Goal: Task Accomplishment & Management: Complete application form

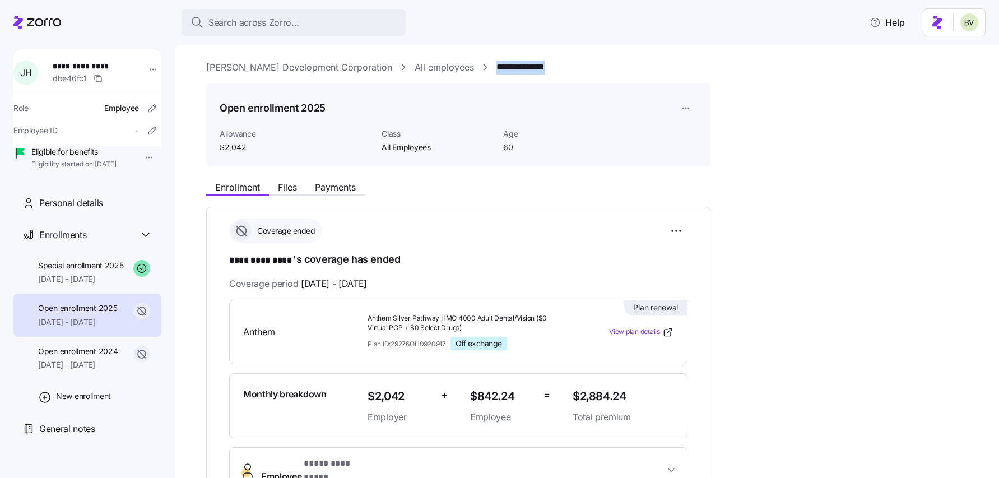
click at [284, 71] on link "McKnight Development Corporation" at bounding box center [299, 68] width 186 height 14
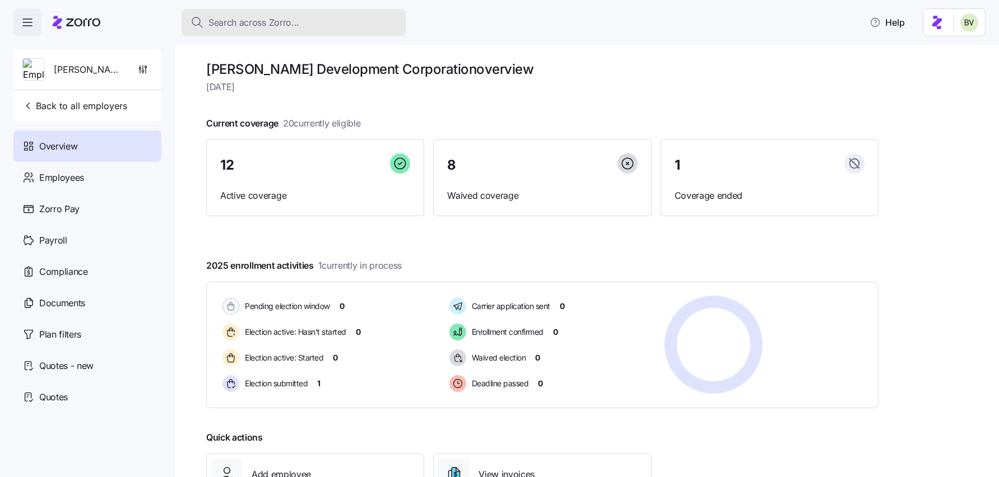
click at [211, 20] on span "Search across Zorro..." at bounding box center [253, 23] width 91 height 14
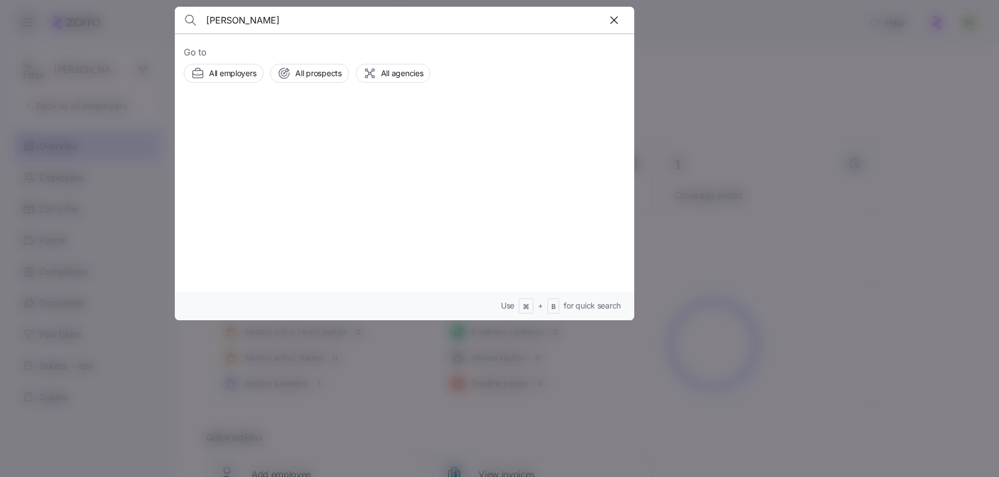
type input "Hannah Menzia"
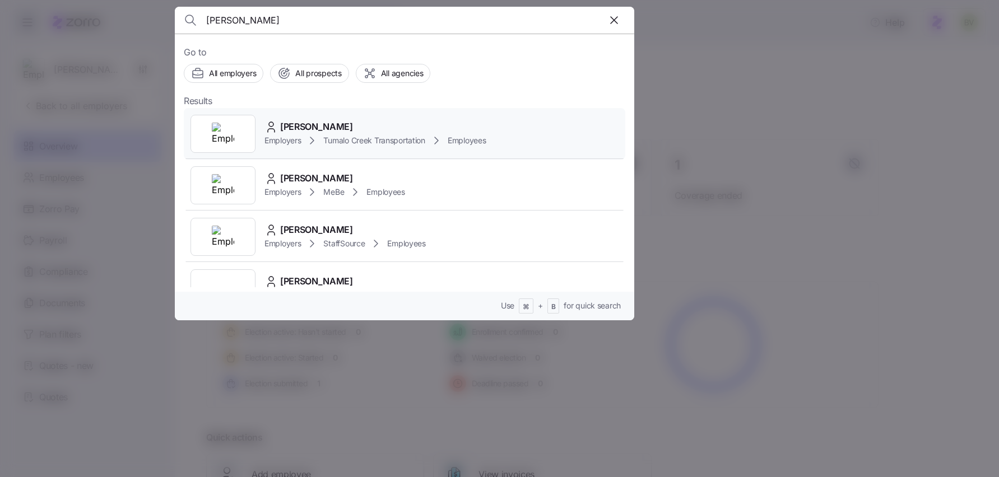
click at [219, 127] on img at bounding box center [223, 134] width 22 height 22
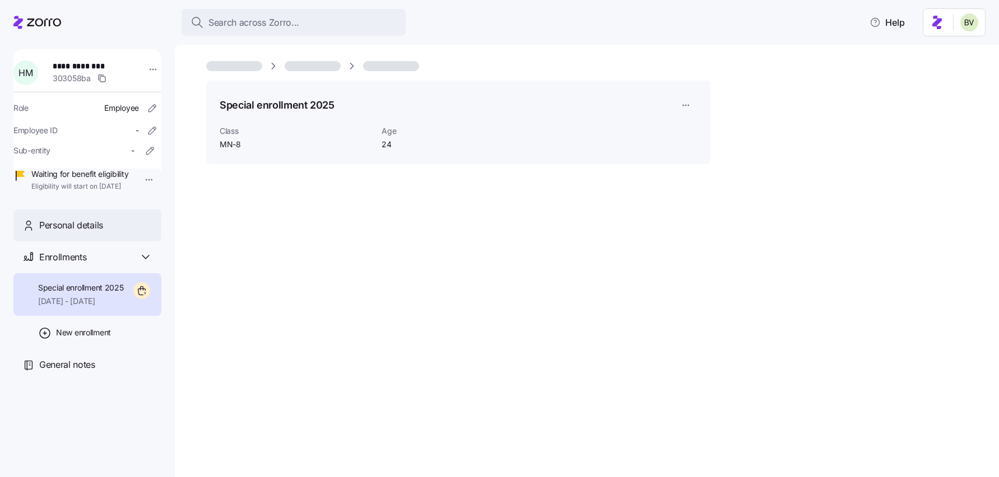
click at [80, 232] on span "Personal details" at bounding box center [71, 225] width 64 height 14
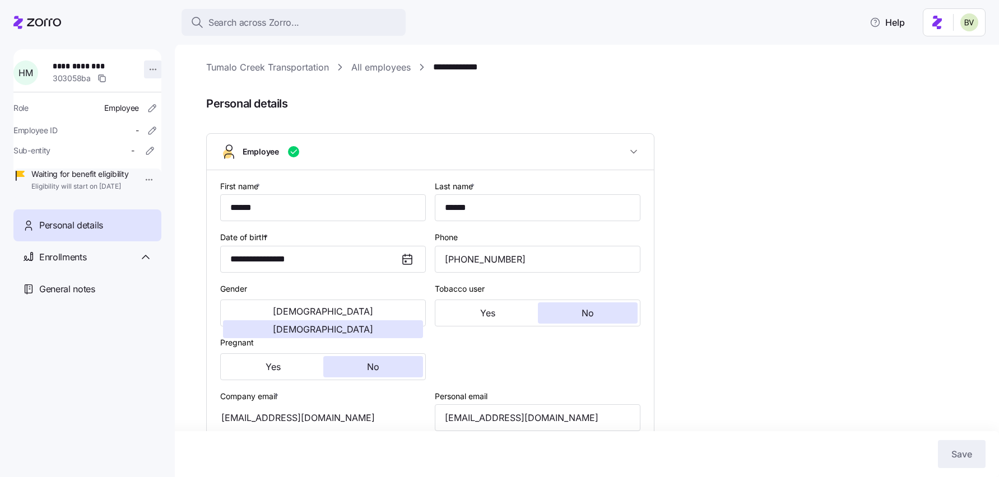
click at [148, 69] on html "**********" at bounding box center [499, 235] width 999 height 471
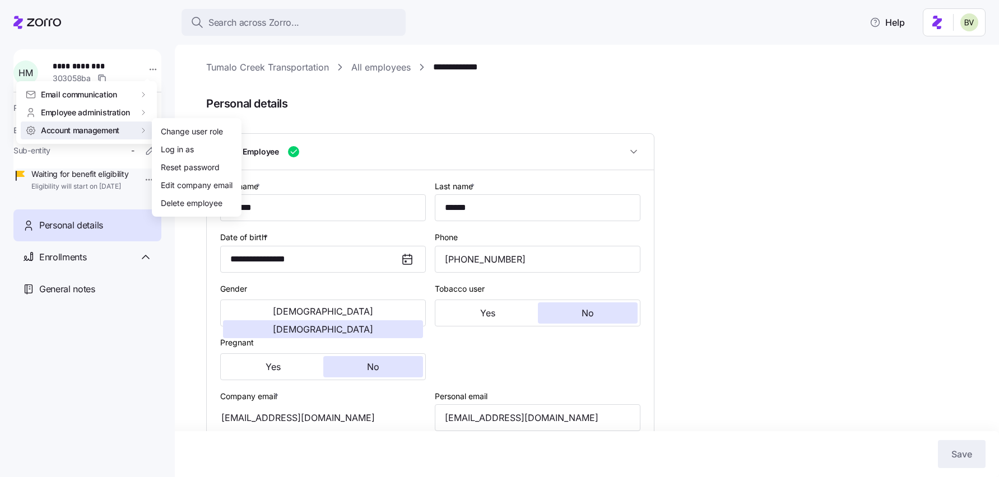
click at [339, 117] on html "**********" at bounding box center [499, 235] width 999 height 471
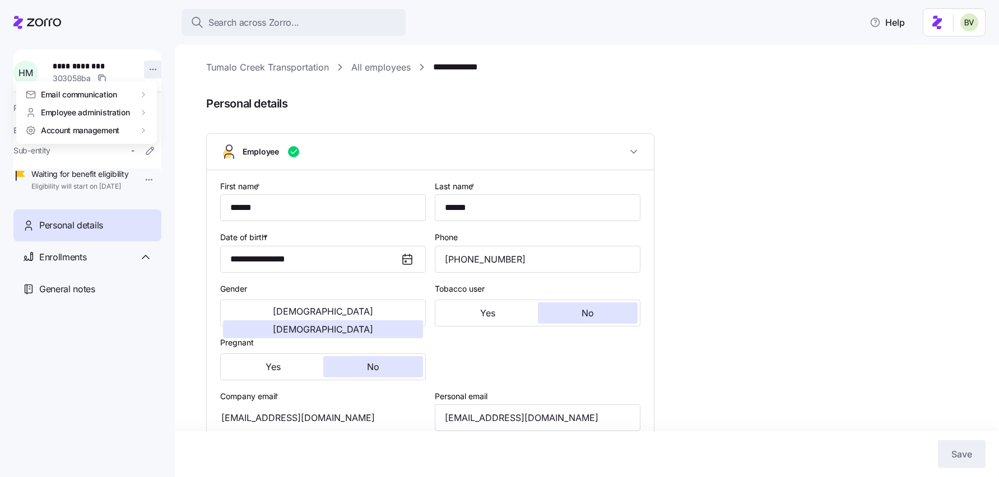
click at [150, 69] on html "**********" at bounding box center [499, 235] width 999 height 471
click at [341, 99] on html "**********" at bounding box center [499, 235] width 999 height 471
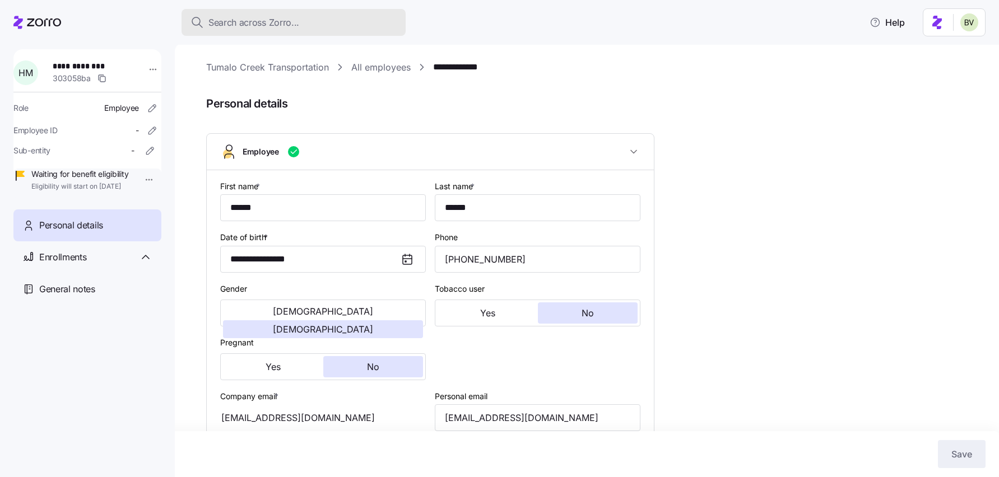
click at [284, 24] on span "Search across Zorro..." at bounding box center [253, 23] width 91 height 14
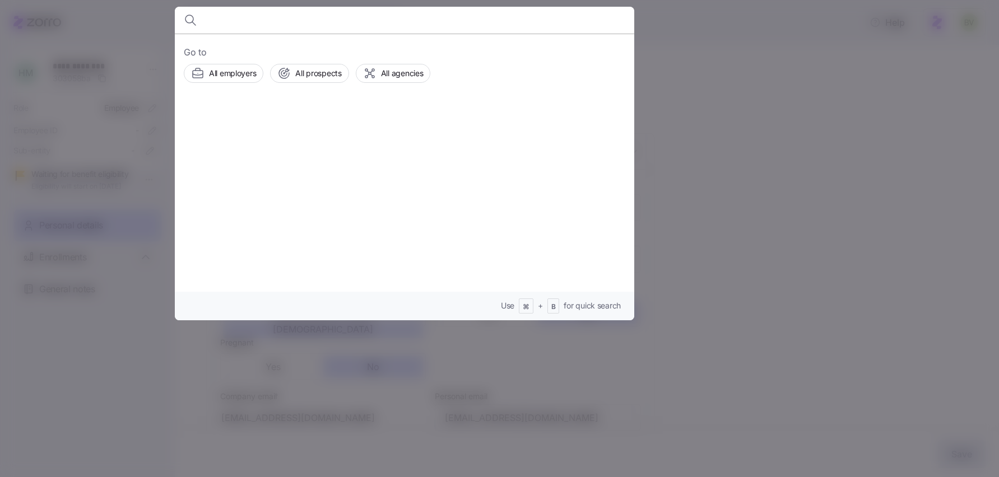
click at [256, 21] on input at bounding box center [349, 20] width 287 height 27
paste input "Jonathan Nester"
type input "Jonathan Nester"
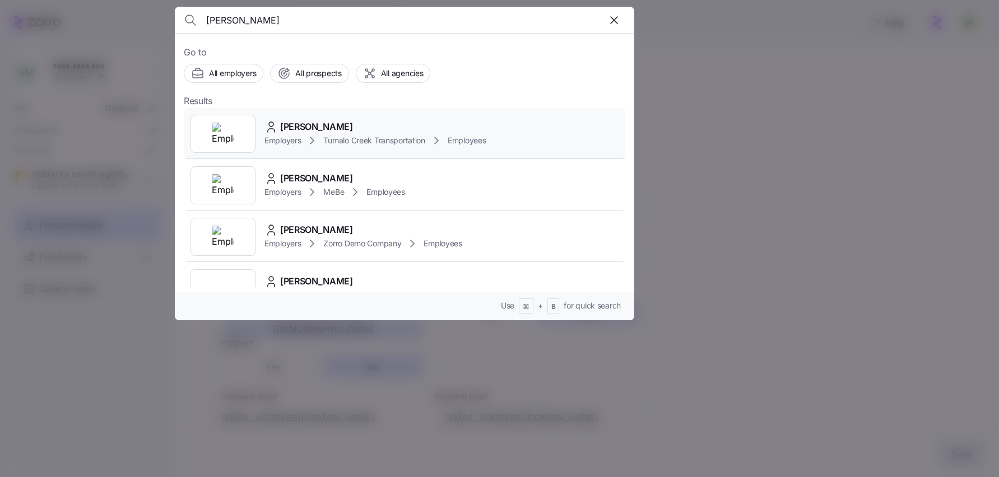
click at [227, 133] on img at bounding box center [223, 134] width 22 height 22
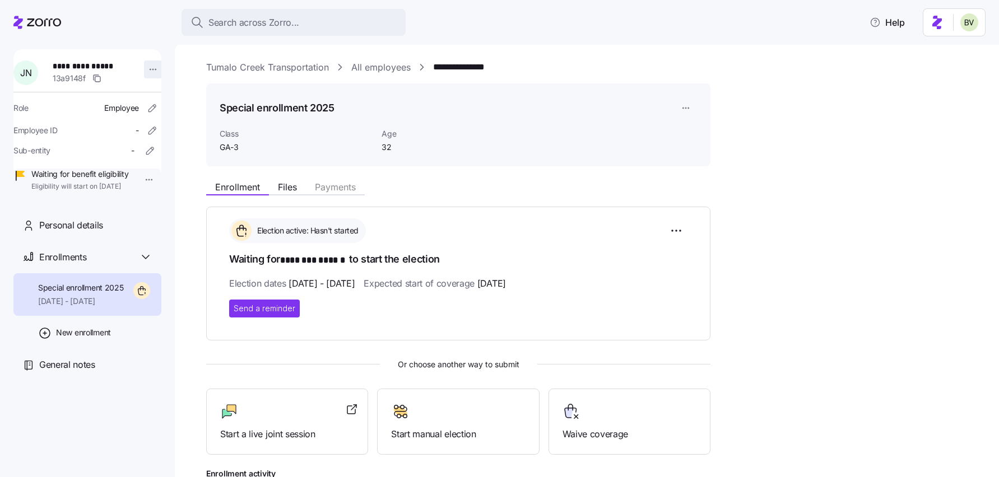
click at [148, 71] on html "**********" at bounding box center [499, 235] width 999 height 471
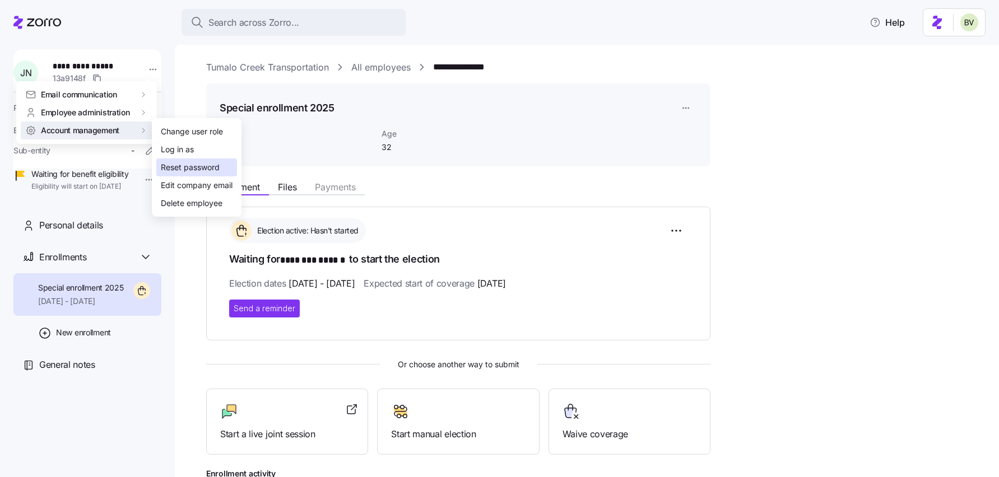
click at [171, 162] on div "Reset password" at bounding box center [190, 167] width 59 height 12
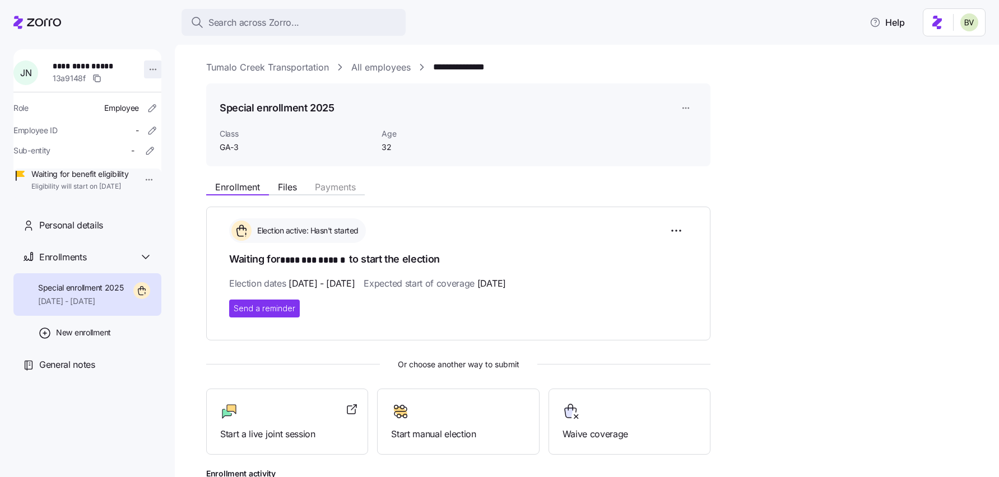
click at [150, 68] on html "**********" at bounding box center [499, 235] width 999 height 471
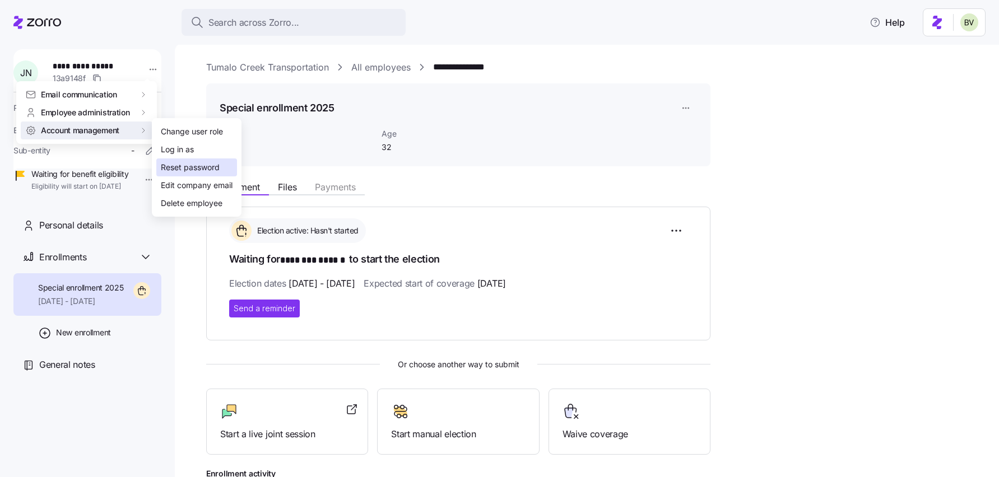
click at [175, 169] on div "Reset password" at bounding box center [190, 167] width 59 height 12
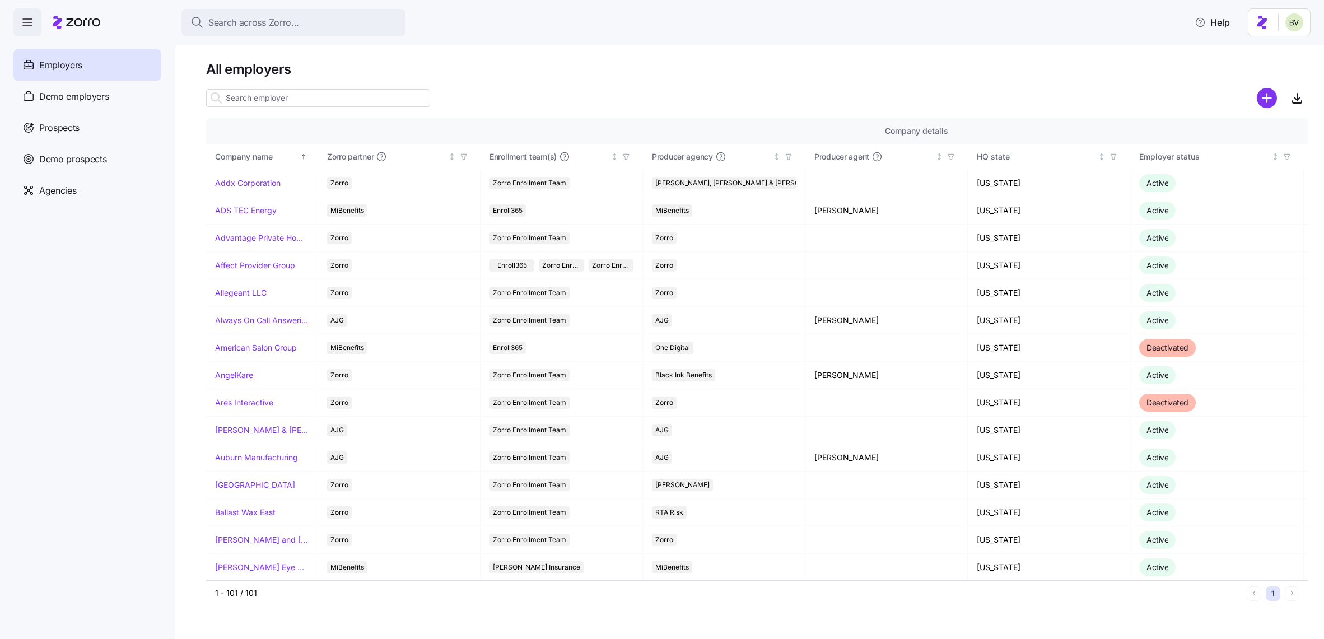
click at [244, 99] on input at bounding box center [318, 98] width 224 height 18
click at [109, 124] on div "Prospects" at bounding box center [87, 127] width 148 height 31
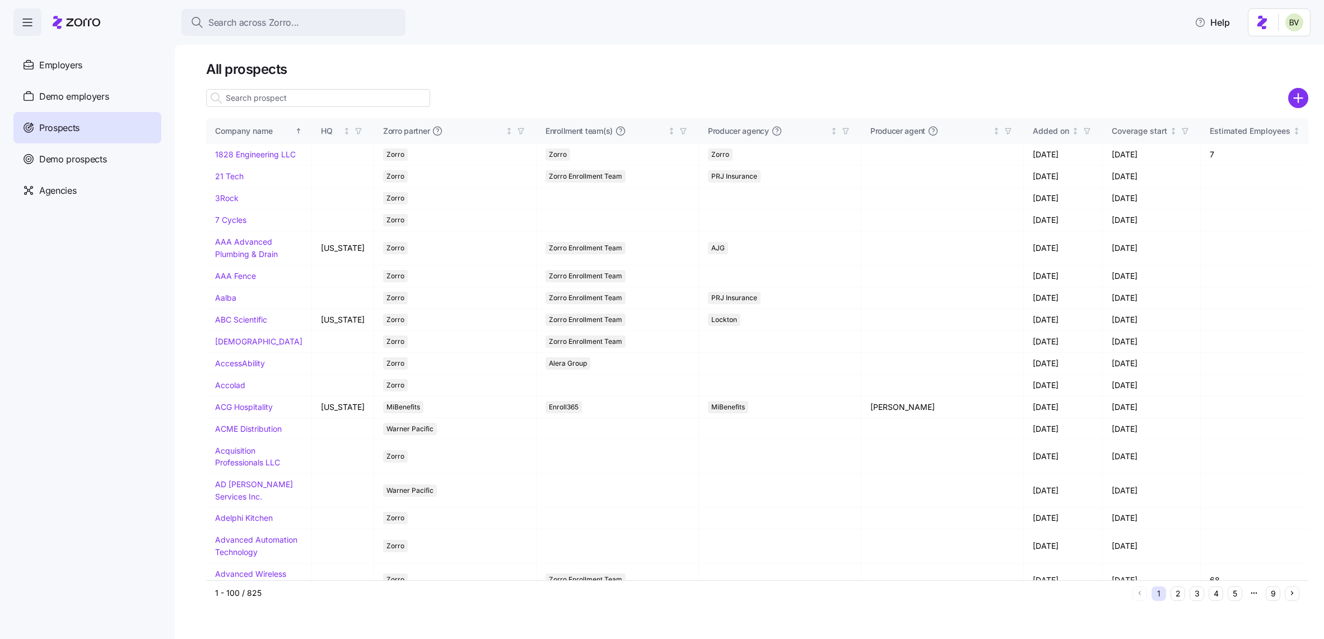
click at [236, 99] on input at bounding box center [318, 98] width 224 height 18
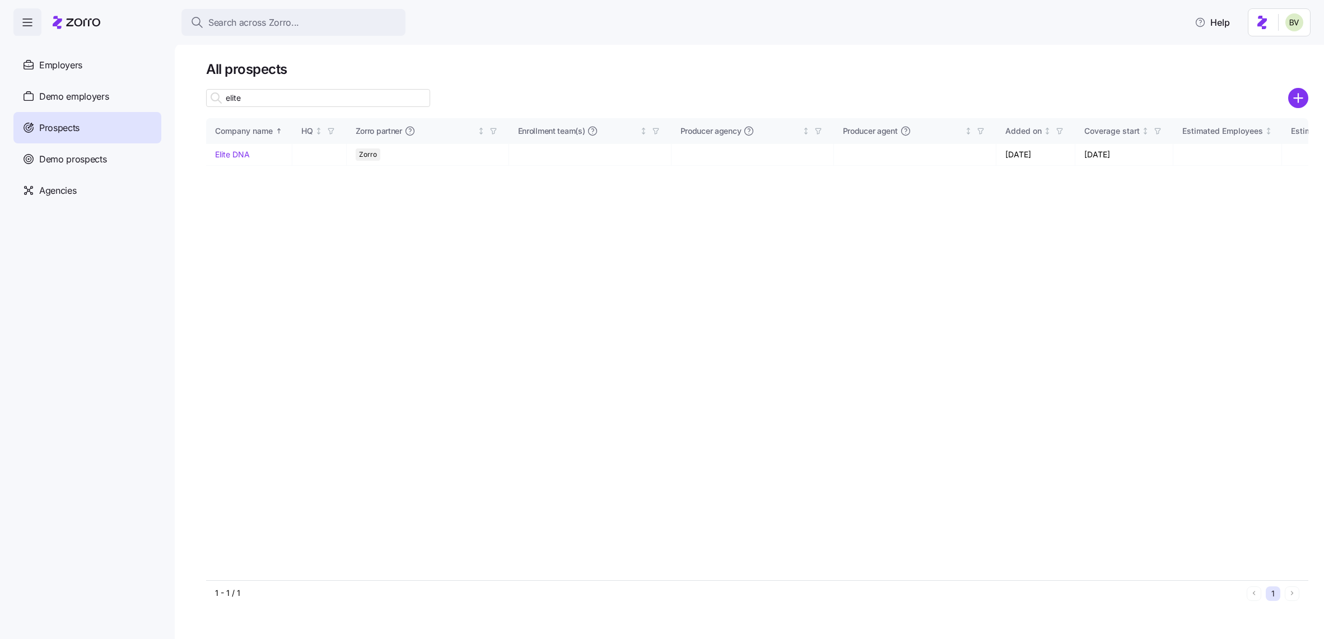
click at [249, 98] on input "elite" at bounding box center [318, 98] width 224 height 18
type input "elite"
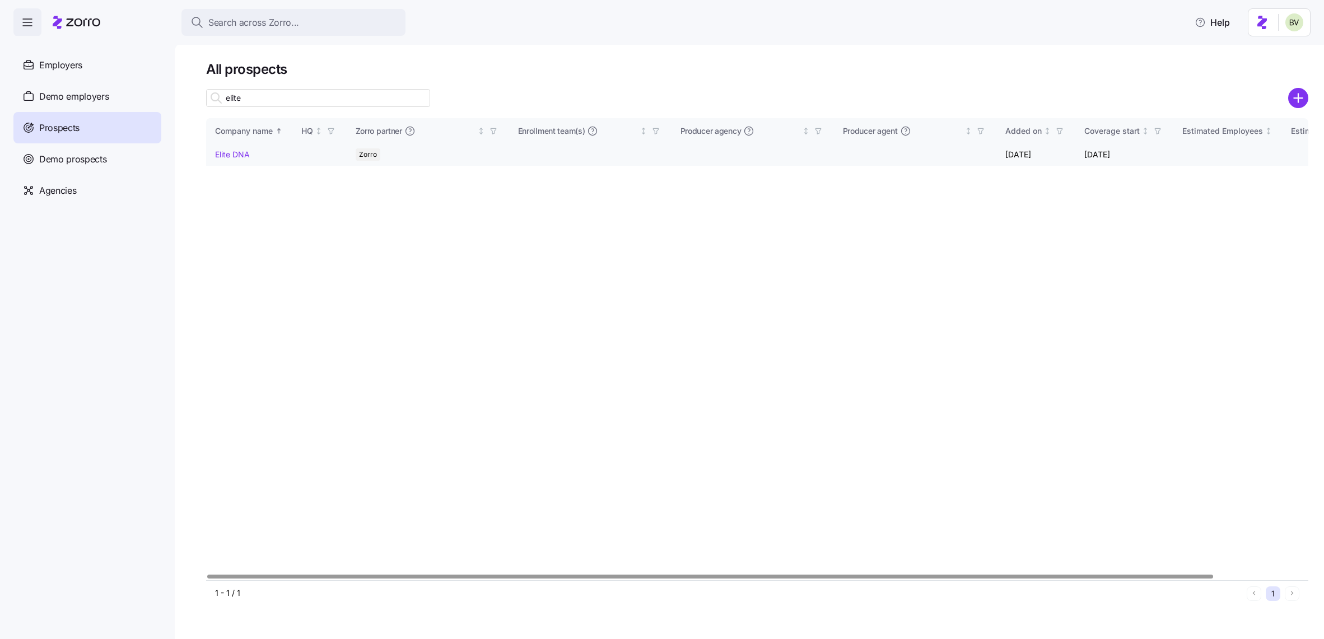
click at [243, 156] on link "Elite DNA" at bounding box center [232, 155] width 35 height 10
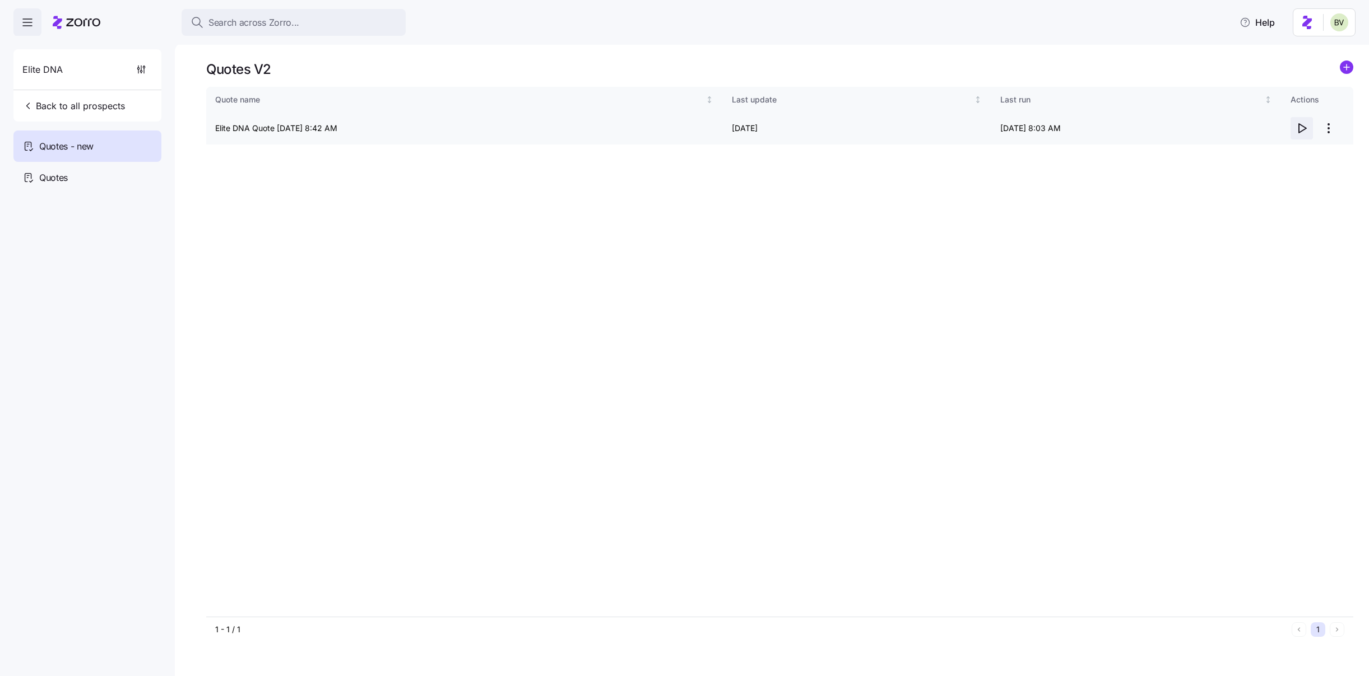
click at [1296, 132] on icon "button" at bounding box center [1301, 128] width 13 height 13
click at [141, 71] on icon "button" at bounding box center [141, 69] width 11 height 11
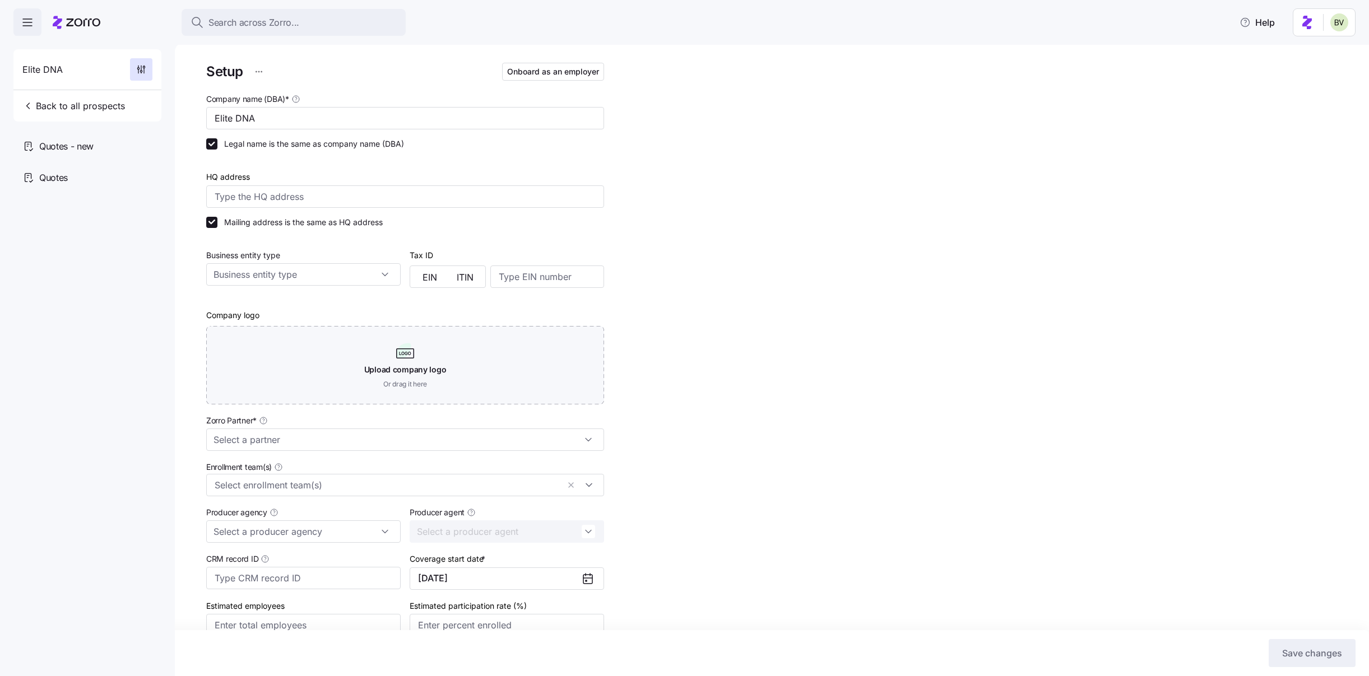
type input "Zorro"
click at [531, 73] on span "Onboard as an employer" at bounding box center [553, 71] width 92 height 11
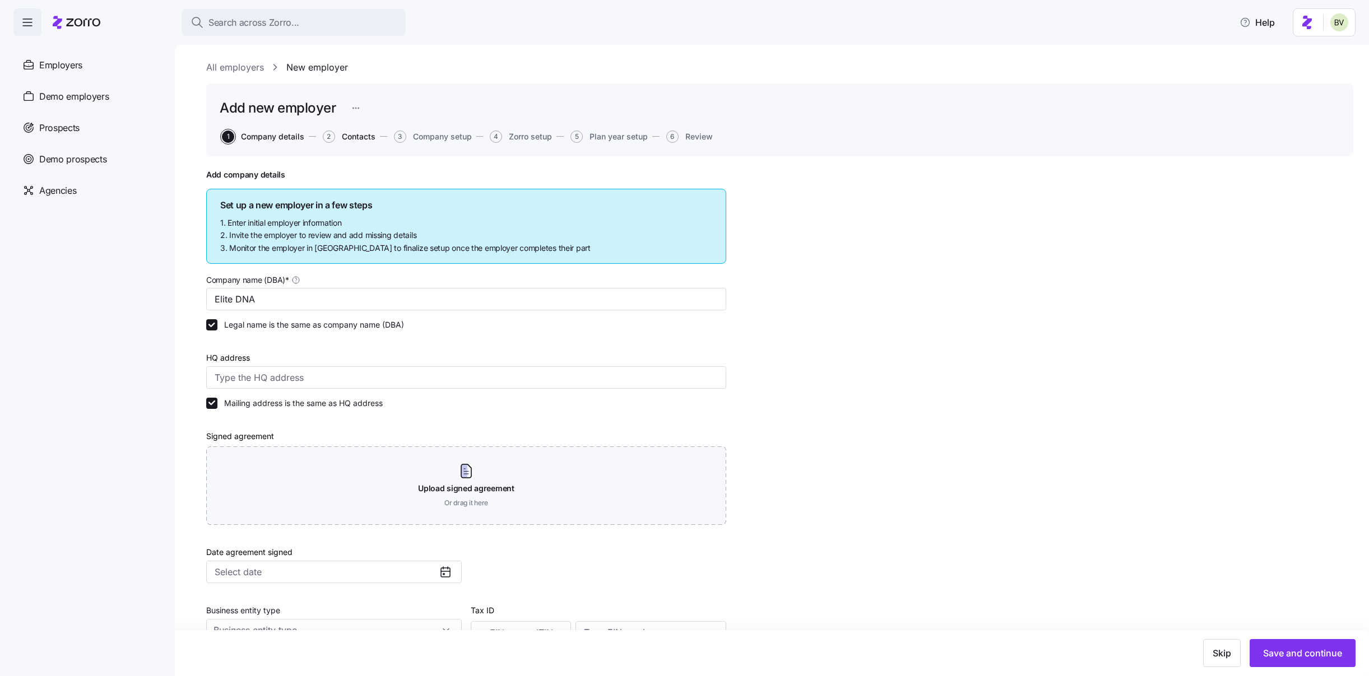
click at [354, 139] on span "Contacts" at bounding box center [359, 137] width 34 height 8
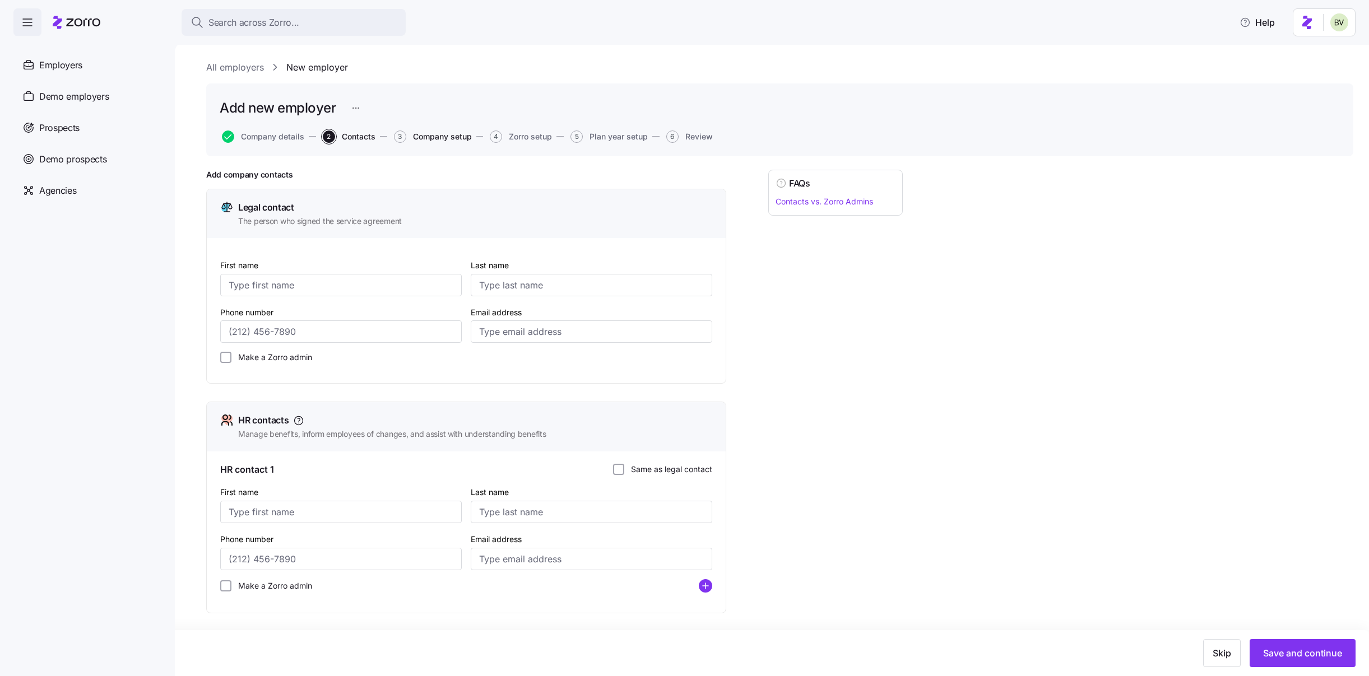
click at [436, 138] on span "Company setup" at bounding box center [442, 137] width 59 height 8
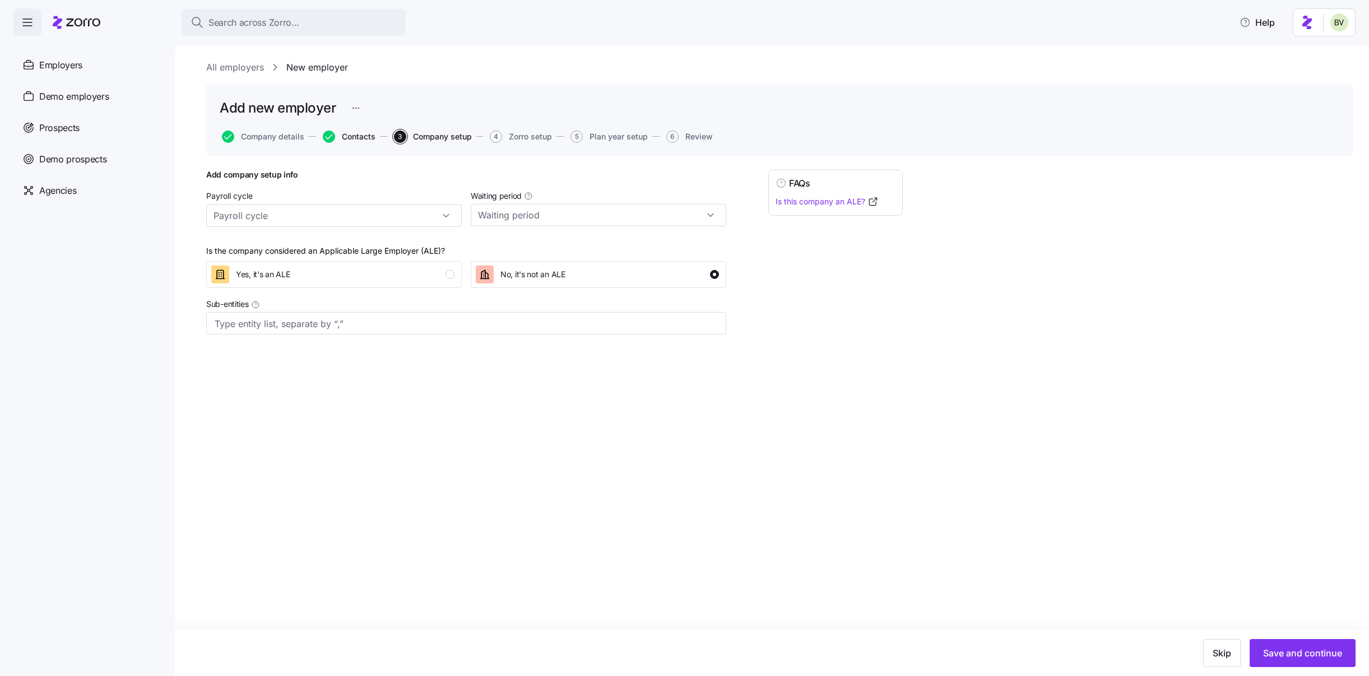
click at [350, 137] on span "Contacts" at bounding box center [359, 137] width 34 height 8
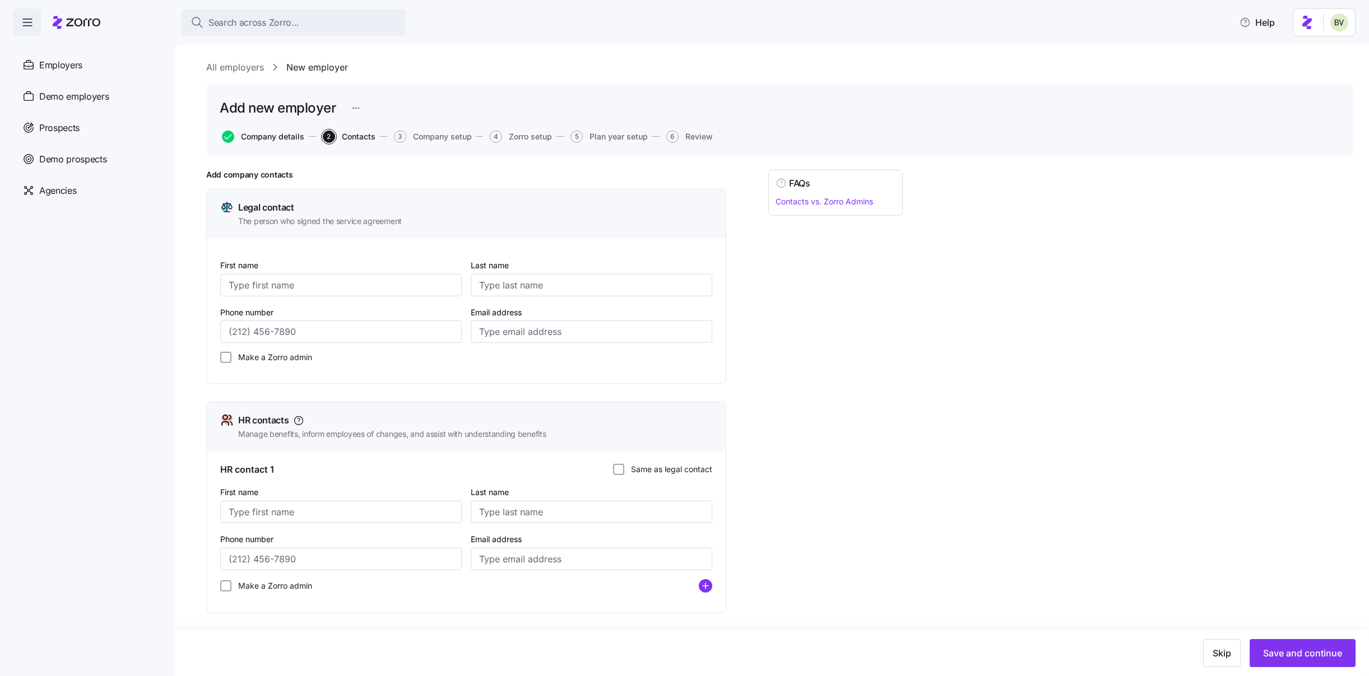
click at [267, 137] on span "Company details" at bounding box center [272, 137] width 63 height 8
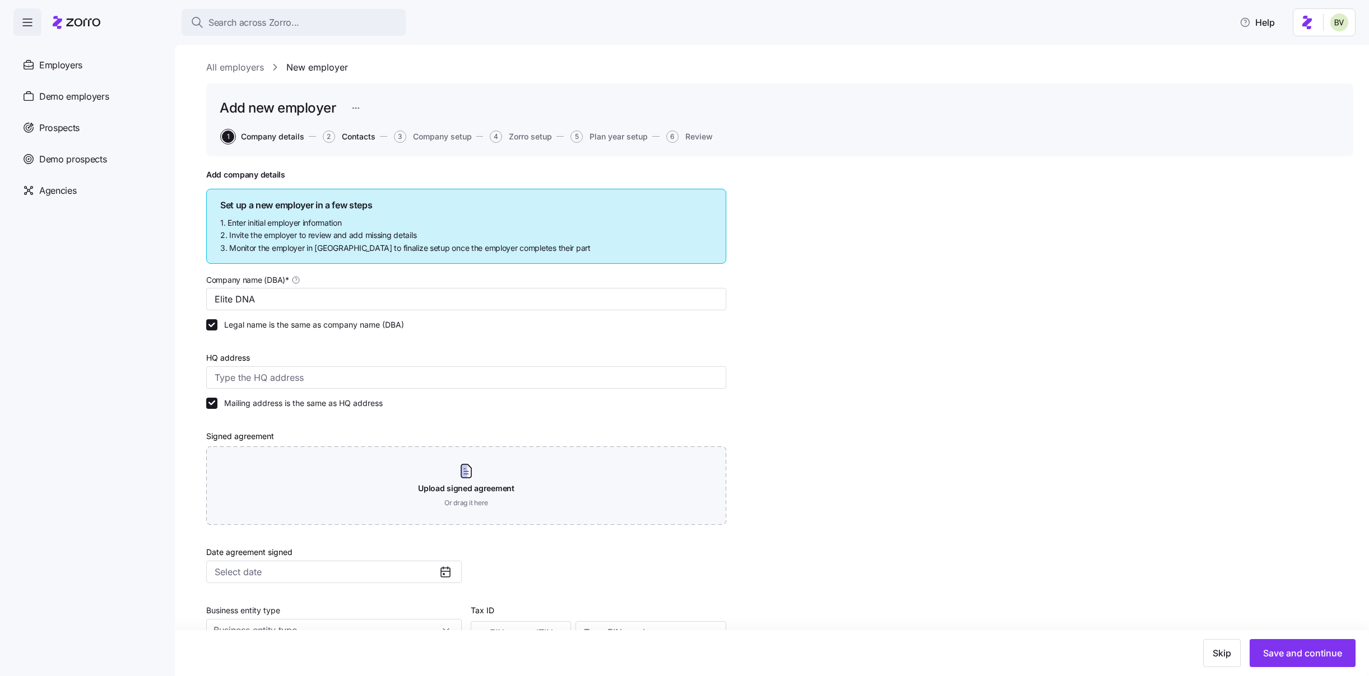
click at [351, 137] on span "Contacts" at bounding box center [359, 137] width 34 height 8
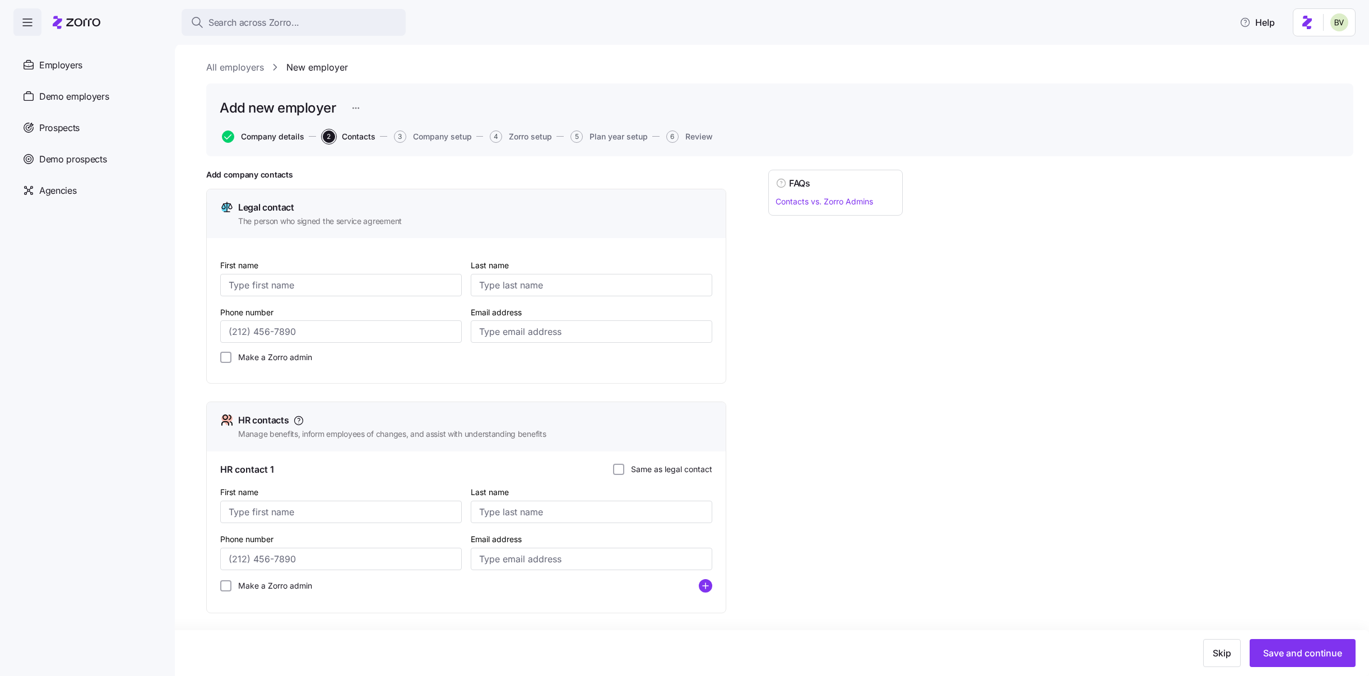
click at [272, 137] on span "Company details" at bounding box center [272, 137] width 63 height 8
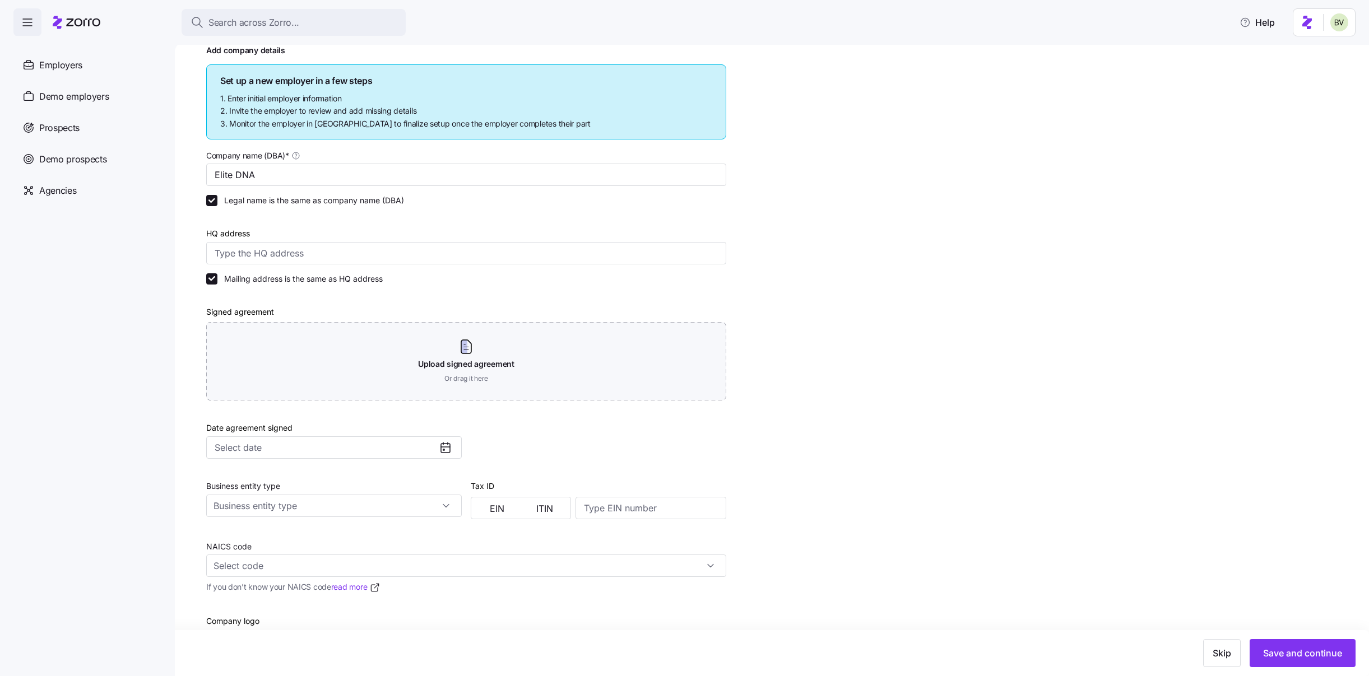
scroll to position [132, 0]
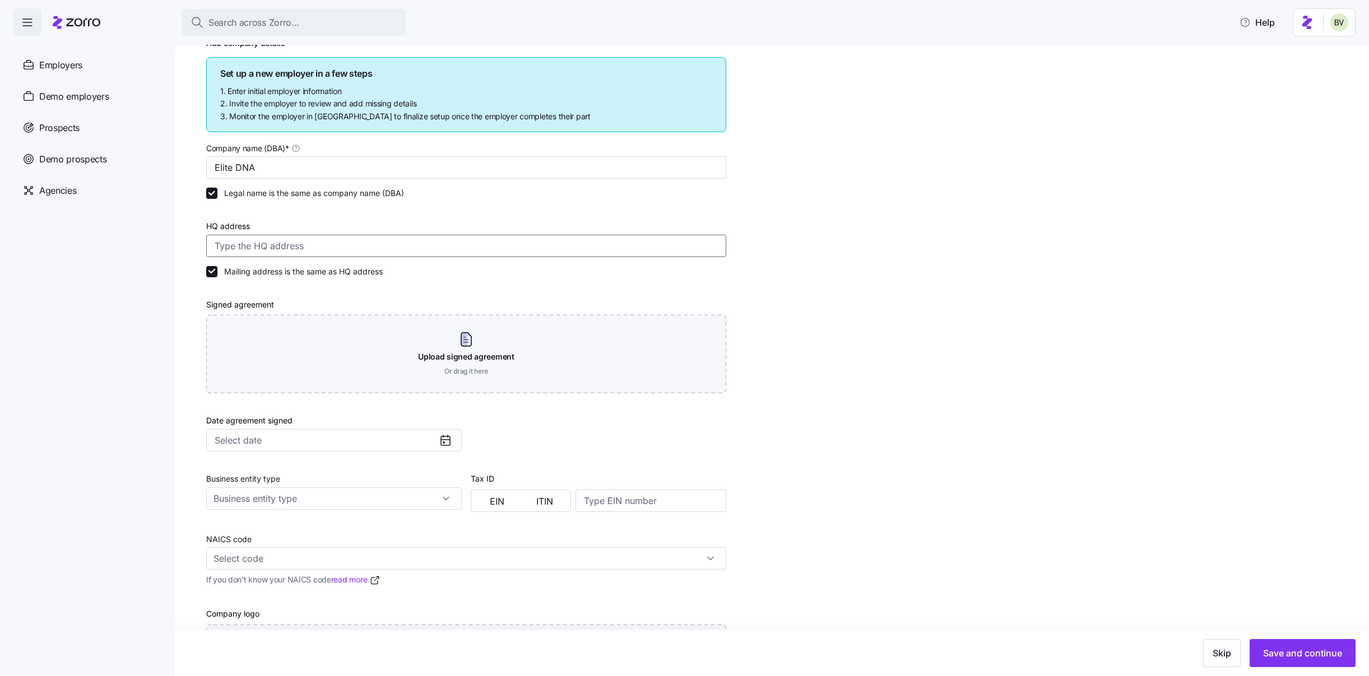
click at [220, 245] on input "HQ address" at bounding box center [466, 246] width 520 height 22
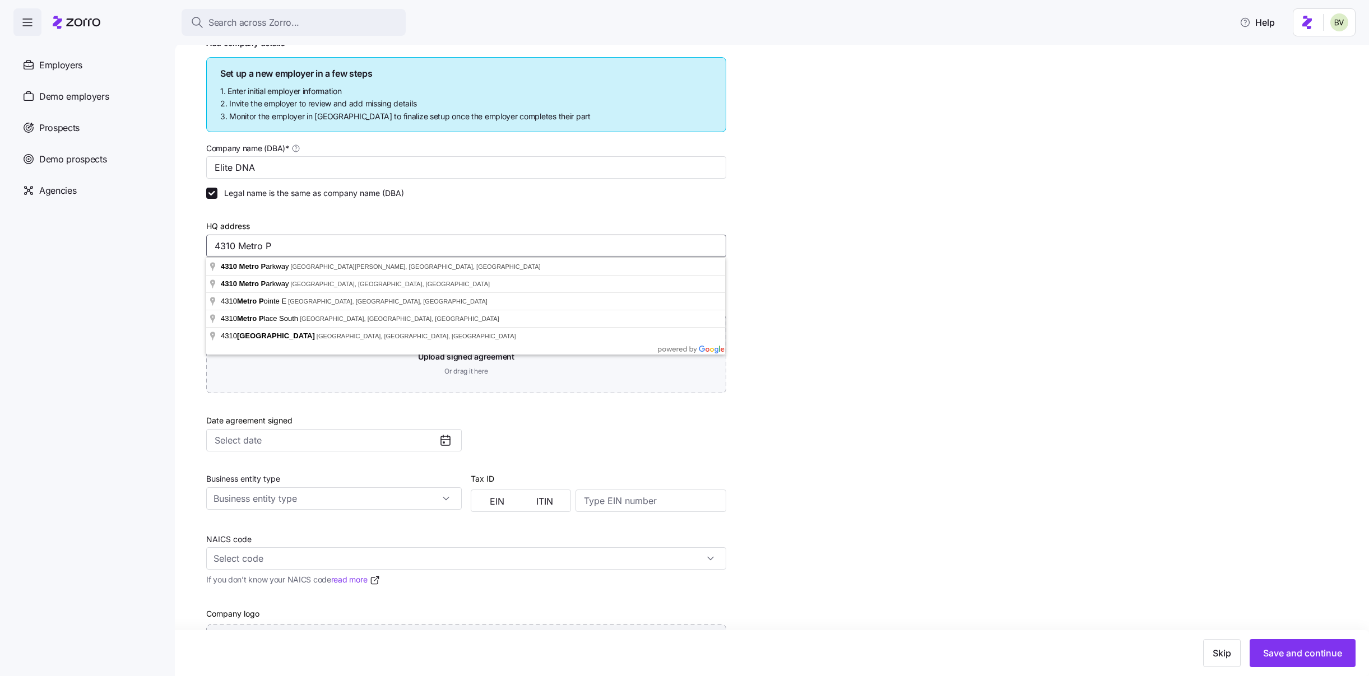
click at [0, 639] on com-1password-button at bounding box center [0, 669] width 0 height 0
type input "4310 Metro Pkwy ste 205, Fort Myers, FL 33916, USA"
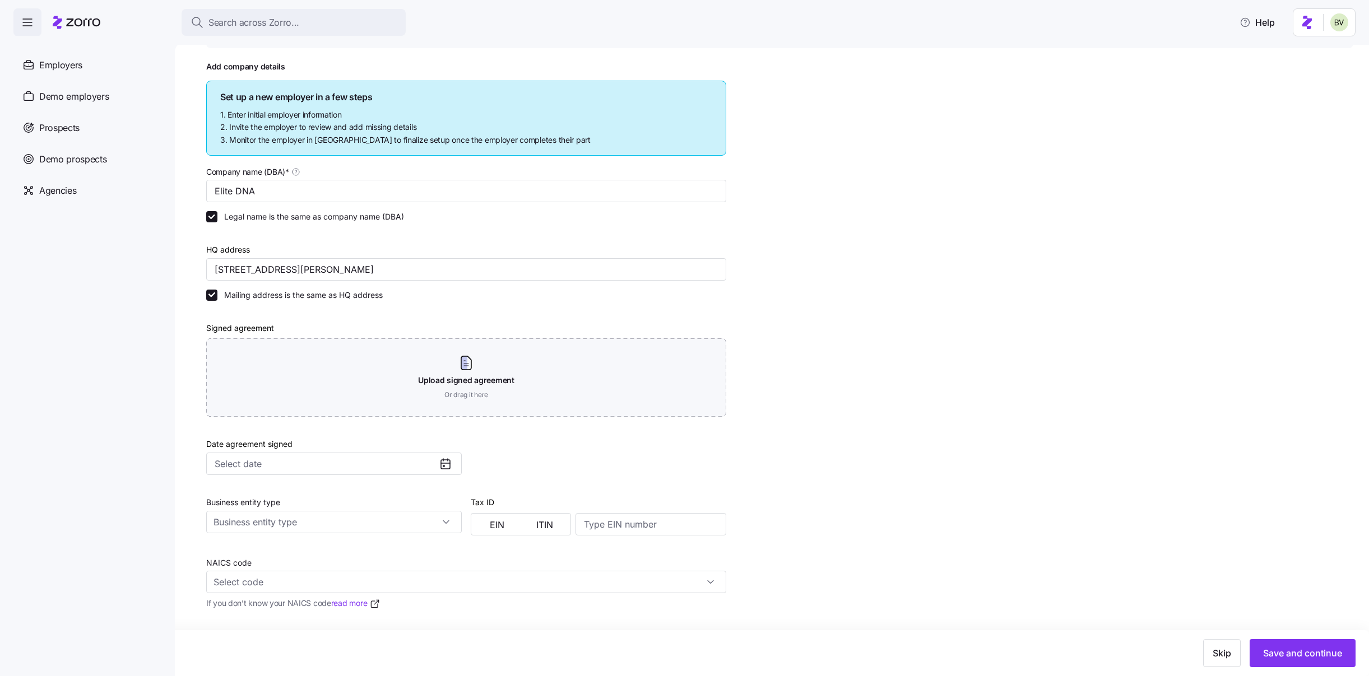
scroll to position [105, 0]
click at [211, 221] on input "Legal name is the same as company name (DBA)" at bounding box center [211, 219] width 11 height 11
checkbox input "false"
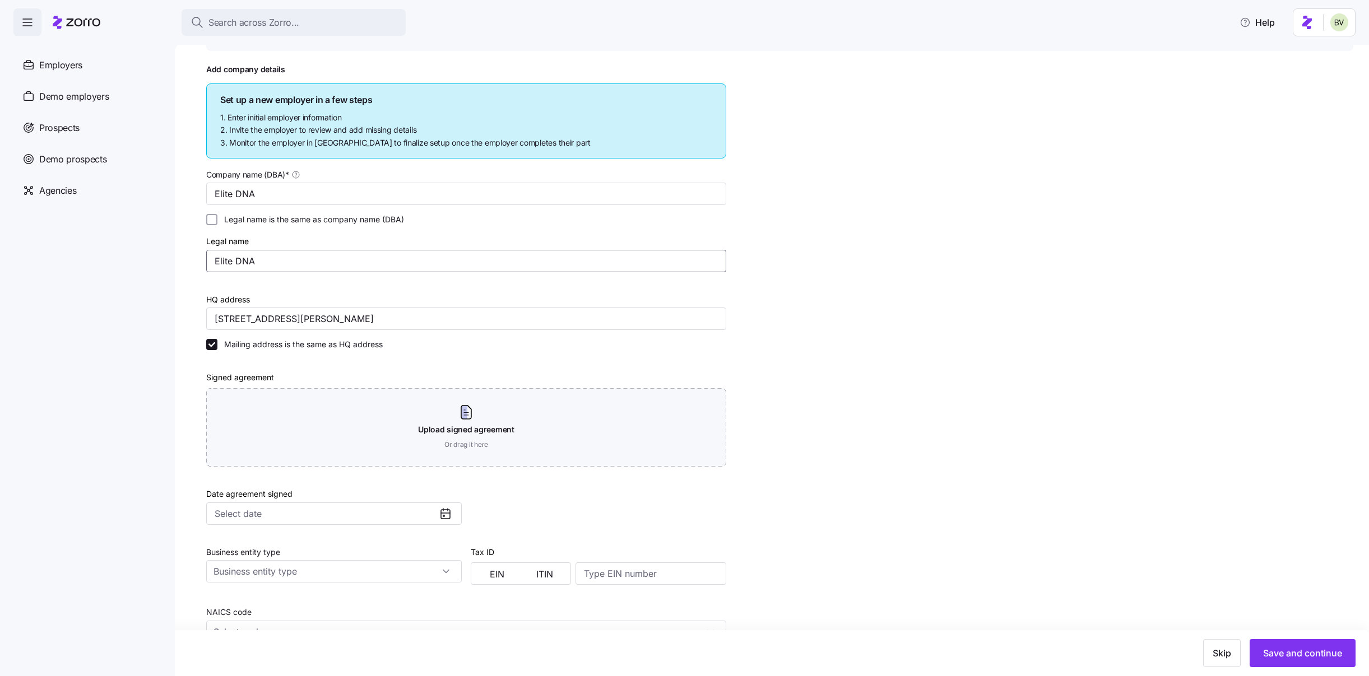
drag, startPoint x: 267, startPoint y: 260, endPoint x: 212, endPoint y: 265, distance: 55.7
click at [212, 265] on input "Elite DNA" at bounding box center [466, 261] width 520 height 22
type input "DNA Comprehensive Therapy Services"
click at [901, 357] on div "Add company details Set up a new employer in a few steps 1. Enter initial emplo…" at bounding box center [779, 448] width 1147 height 768
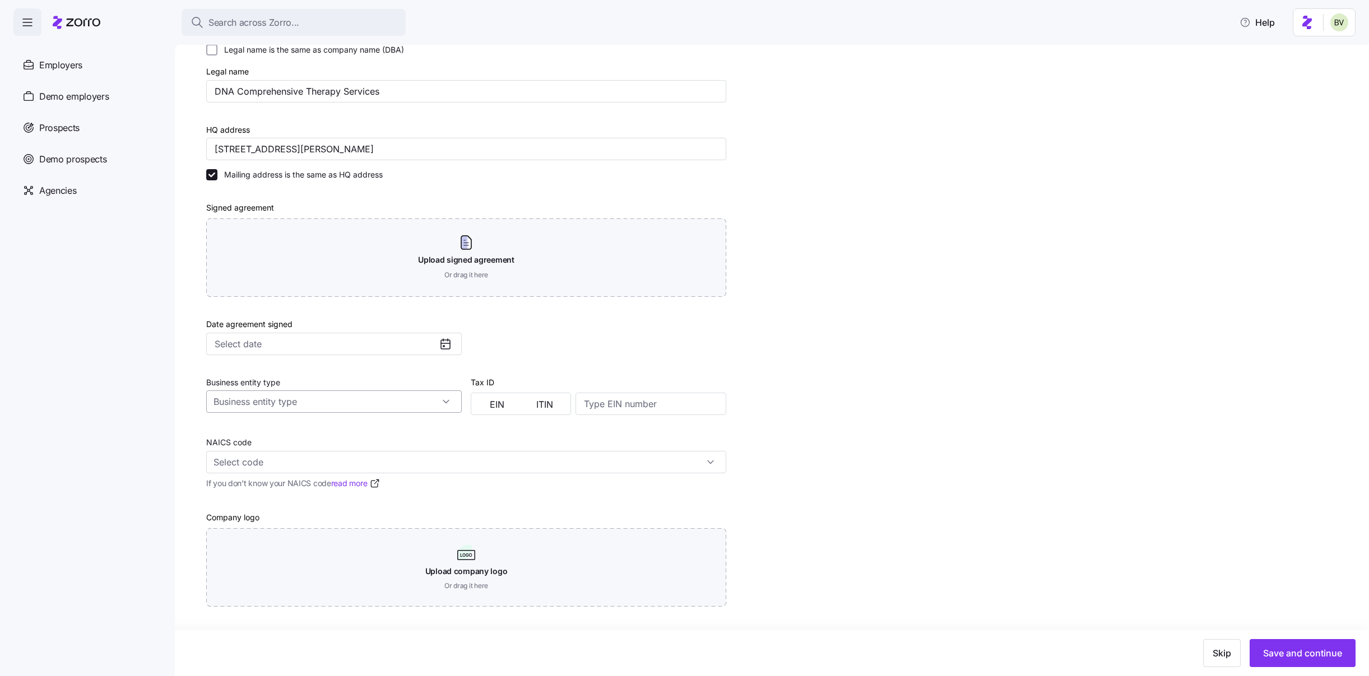
click at [449, 399] on input "Business entity type" at bounding box center [333, 401] width 255 height 22
click at [368, 517] on div "Limited liability corporation" at bounding box center [334, 516] width 246 height 21
type input "Limited liability corporation"
click at [499, 408] on span "EIN" at bounding box center [497, 404] width 15 height 9
click at [634, 407] on input at bounding box center [650, 404] width 151 height 22
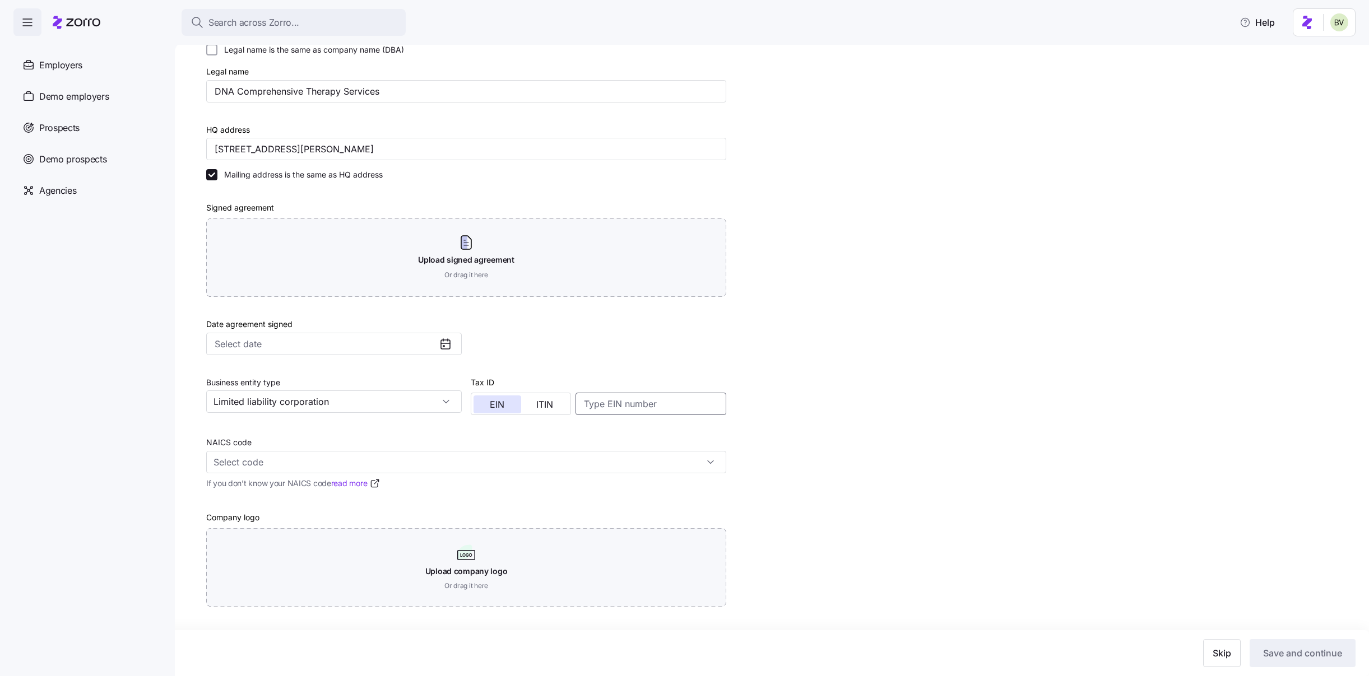
click at [629, 406] on input at bounding box center [650, 404] width 151 height 22
click at [628, 404] on input at bounding box center [650, 404] width 151 height 22
type input "463863524"
click at [815, 441] on div "Add company details Set up a new employer in a few steps 1. Enter initial emplo…" at bounding box center [779, 279] width 1147 height 768
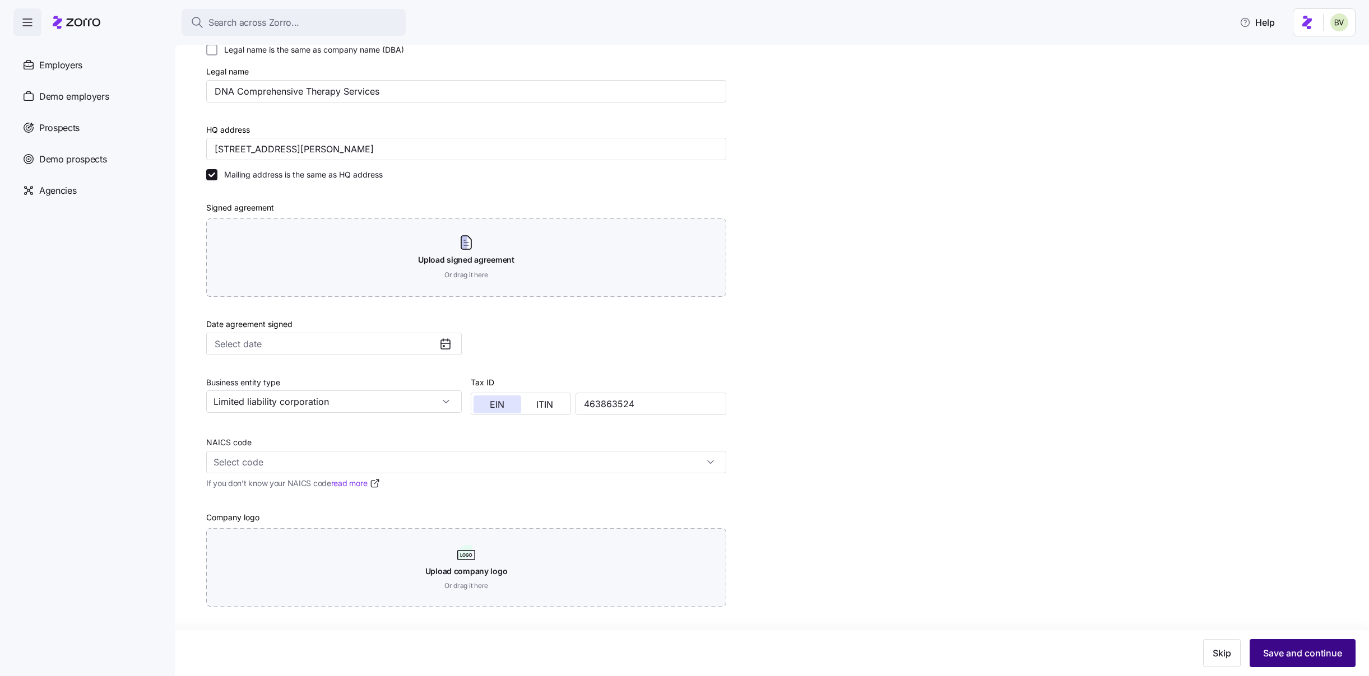
click at [1274, 639] on span "Save and continue" at bounding box center [1302, 652] width 79 height 13
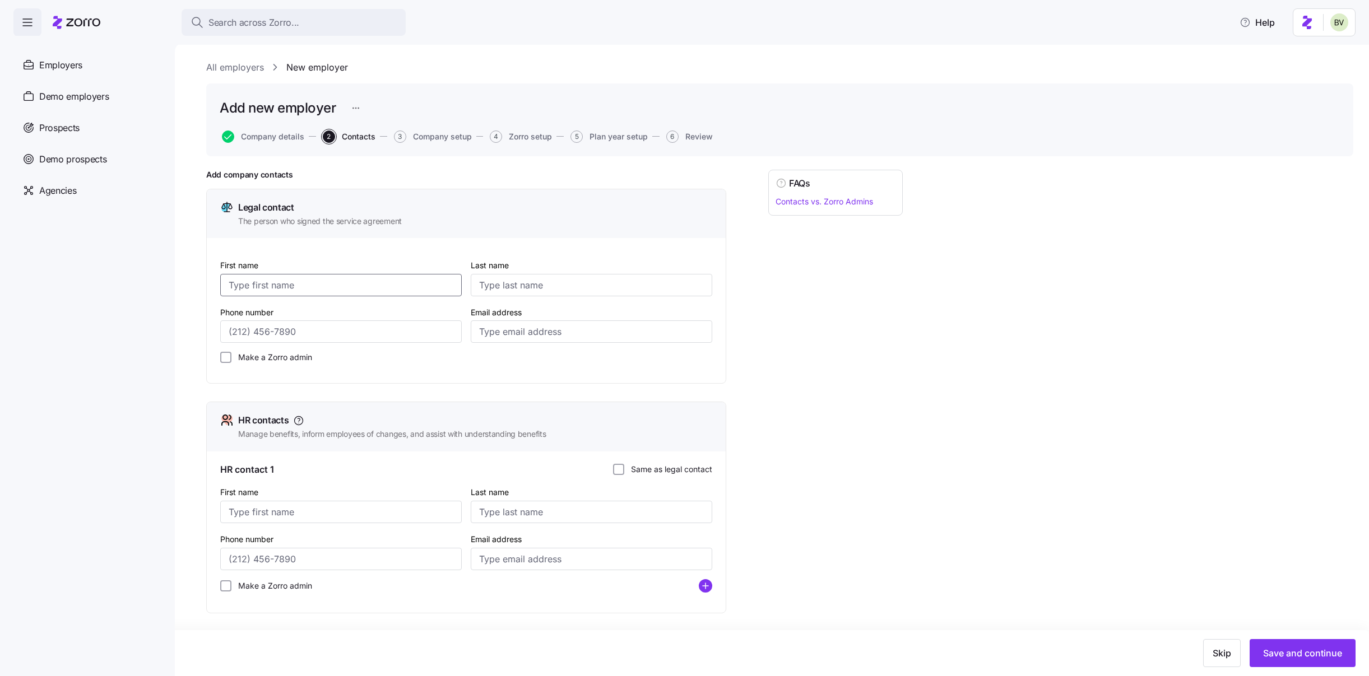
click at [290, 280] on input "First name" at bounding box center [340, 285] width 241 height 22
type input "Jason"
type input "Moon"
click at [345, 334] on input "Phone number" at bounding box center [340, 331] width 241 height 22
click at [340, 334] on input "Phone number" at bounding box center [340, 331] width 241 height 22
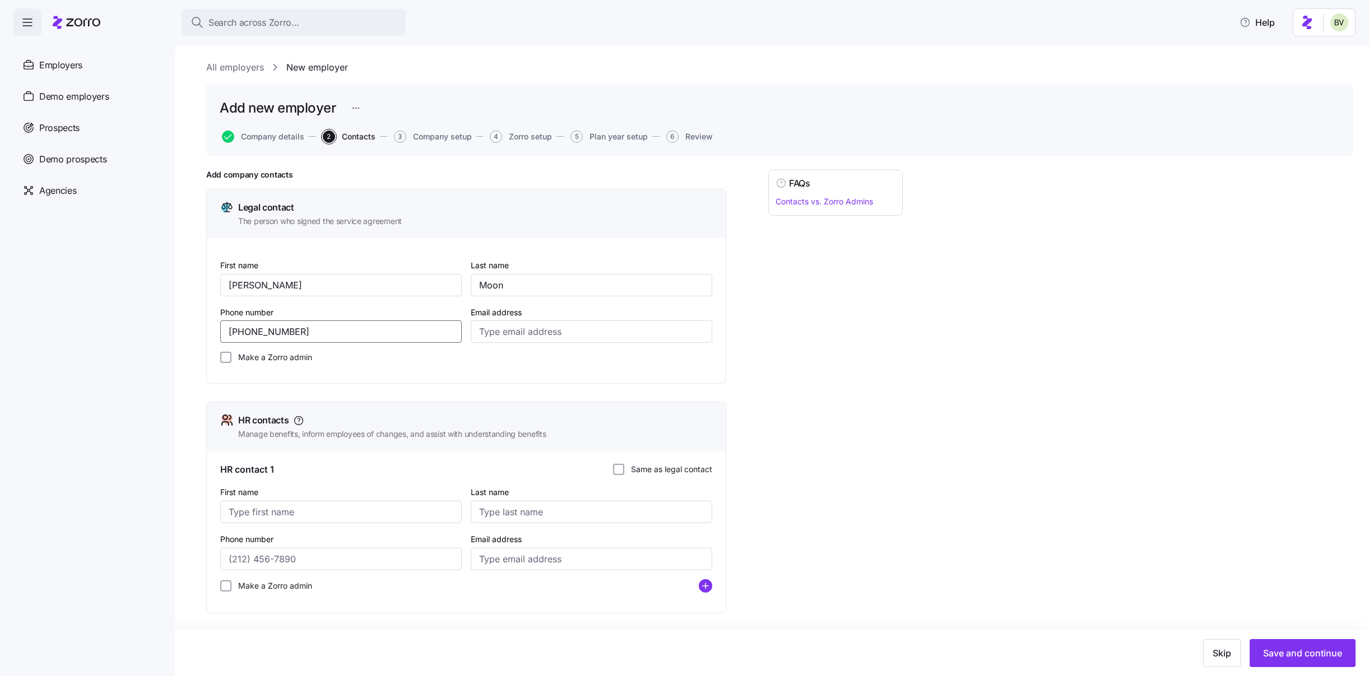
type input "(239) 220-3765"
click at [551, 332] on input "Email address" at bounding box center [591, 331] width 241 height 22
paste input "jasonm@elitedna.com"
type input "jasonm@elitedna.com"
click at [804, 370] on div "FAQs Contacts vs. Zorro Admins" at bounding box center [835, 506] width 134 height 673
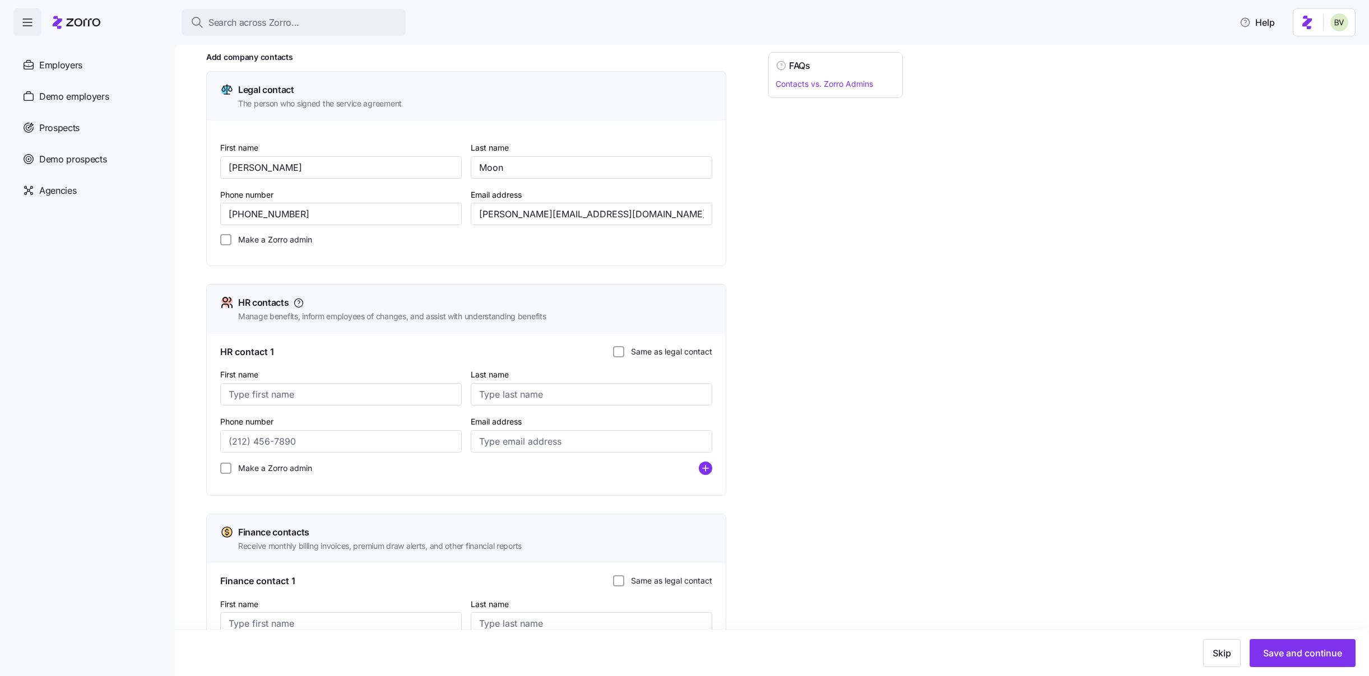
scroll to position [121, 0]
click at [351, 384] on input "First name" at bounding box center [340, 391] width 241 height 22
paste input "Simona"
type input "Simona"
click at [392, 359] on div "HR contact 1 Same as legal contact First name Simona Last name Phone number Ema…" at bounding box center [466, 411] width 519 height 161
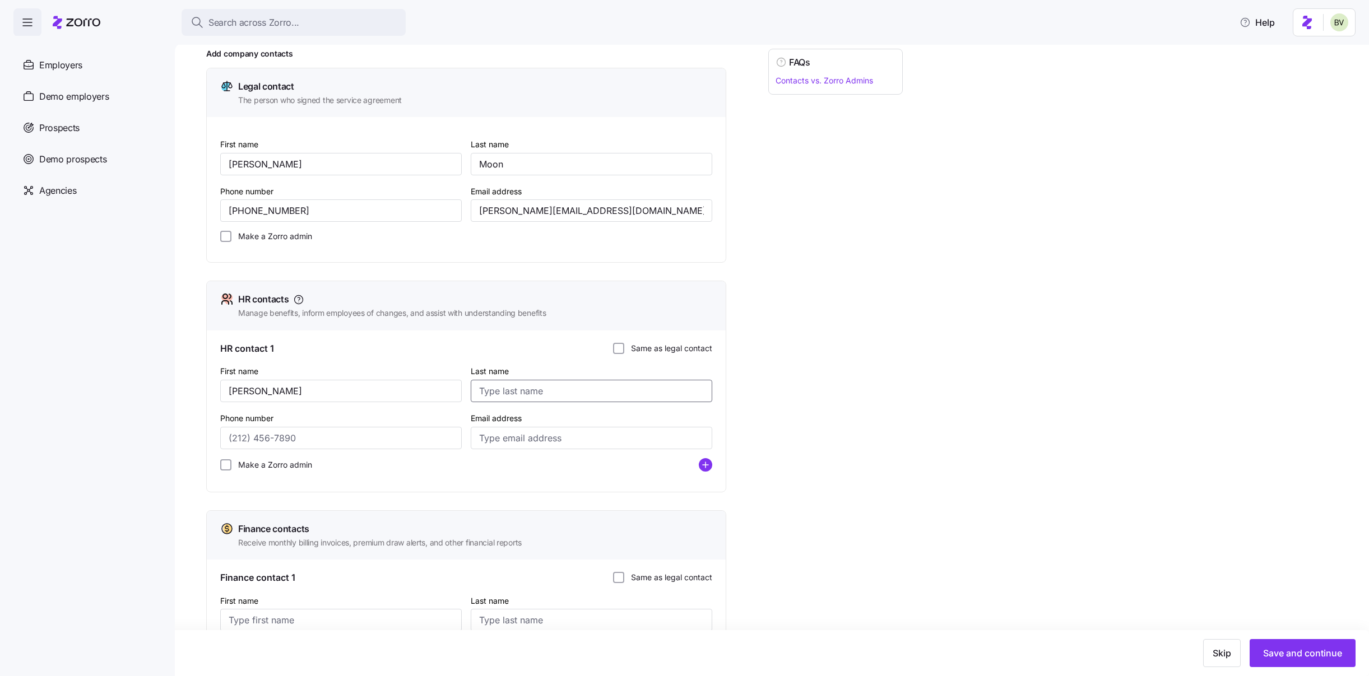
click at [555, 394] on input "Last name" at bounding box center [591, 391] width 241 height 22
paste input "Basso"
type input "Basso"
click at [869, 389] on div "FAQs Contacts vs. Zorro Admins" at bounding box center [835, 385] width 134 height 673
click at [534, 440] on input "Email address" at bounding box center [591, 438] width 241 height 22
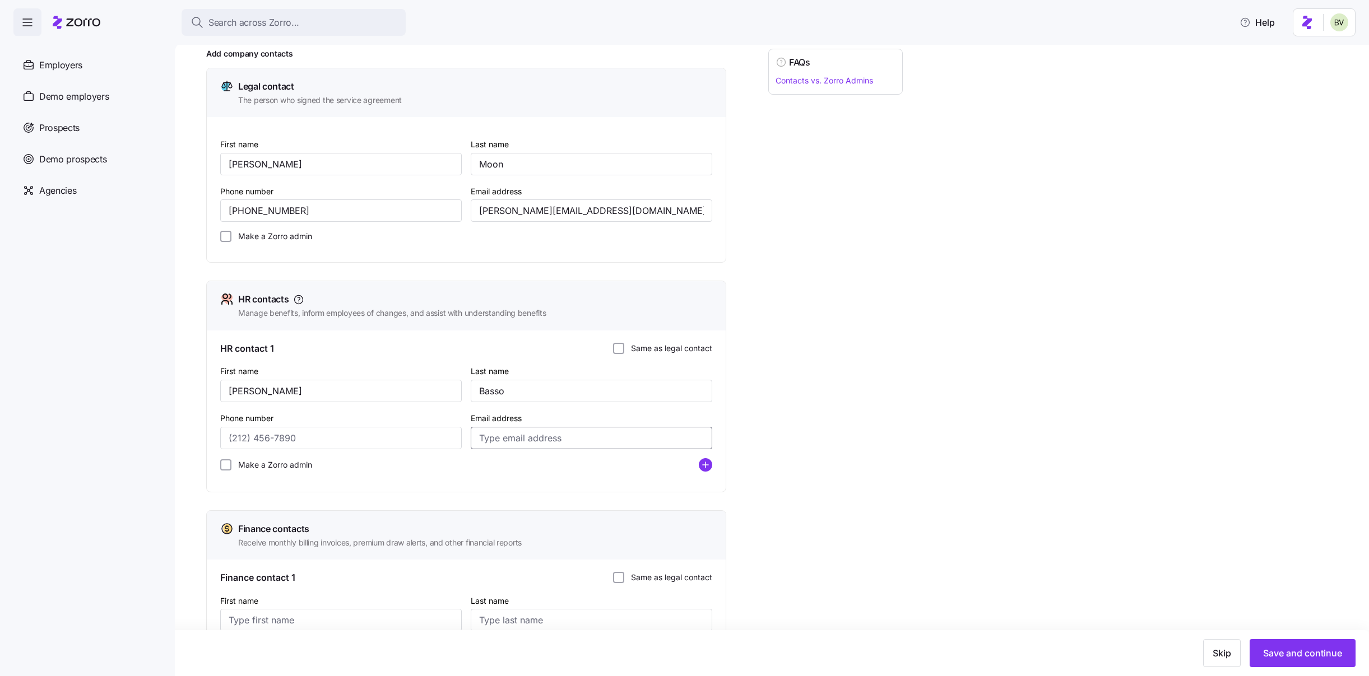
paste input "SimonaB@elitedna.com"
type input "SimonaB@elitedna.com"
click at [365, 432] on input "Phone number" at bounding box center [340, 438] width 241 height 22
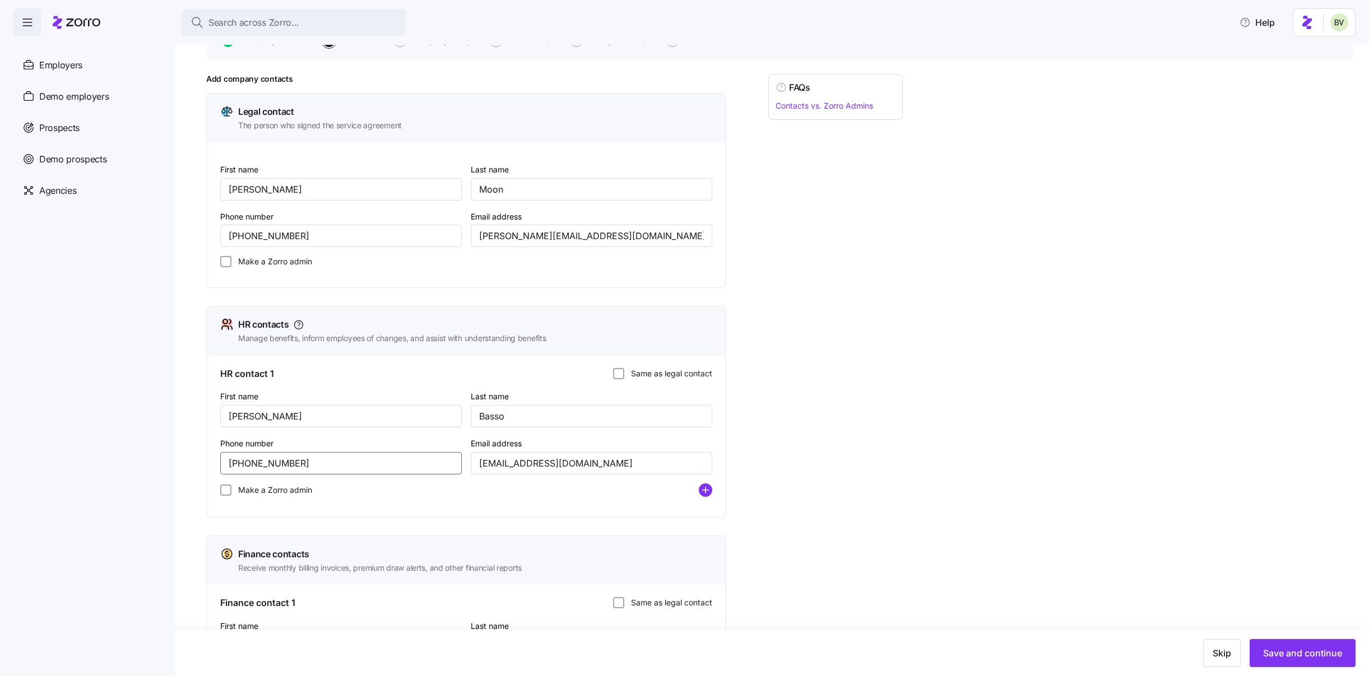
scroll to position [92, 0]
type input "(609) 667-3038"
click at [226, 267] on input "Make a Zorro admin" at bounding box center [225, 264] width 11 height 11
checkbox input "true"
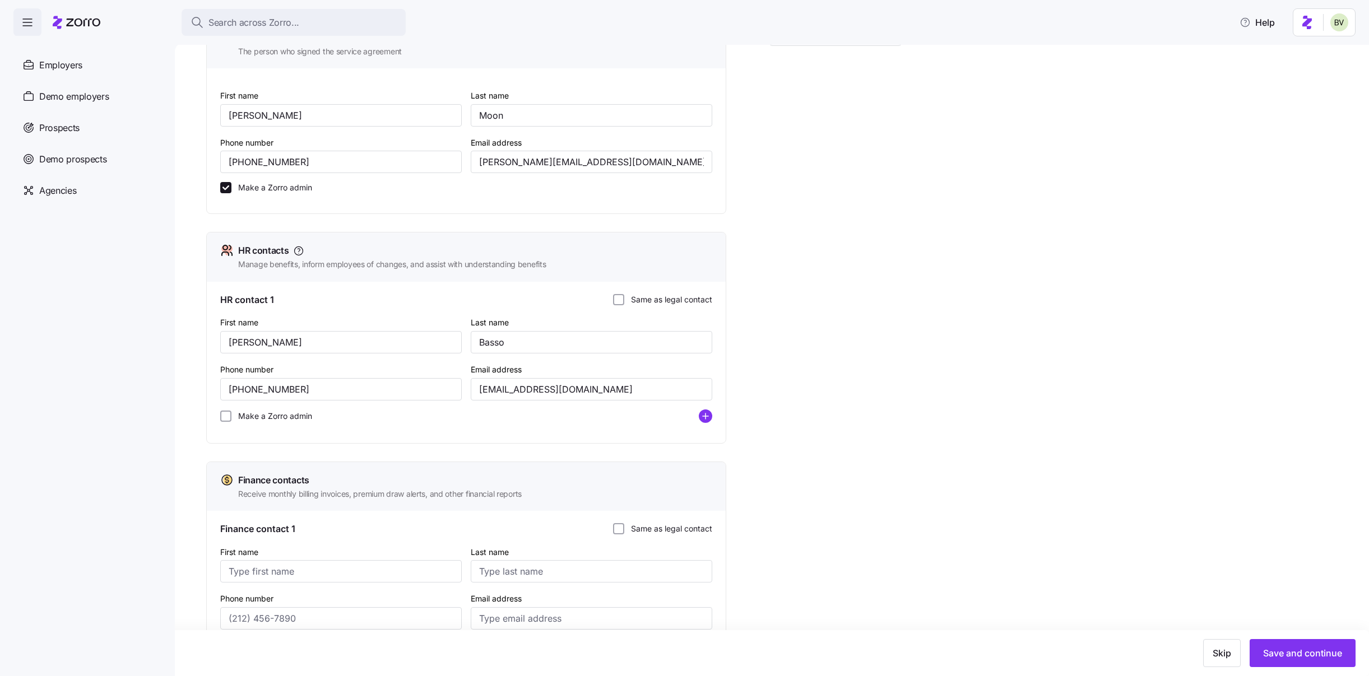
scroll to position [176, 0]
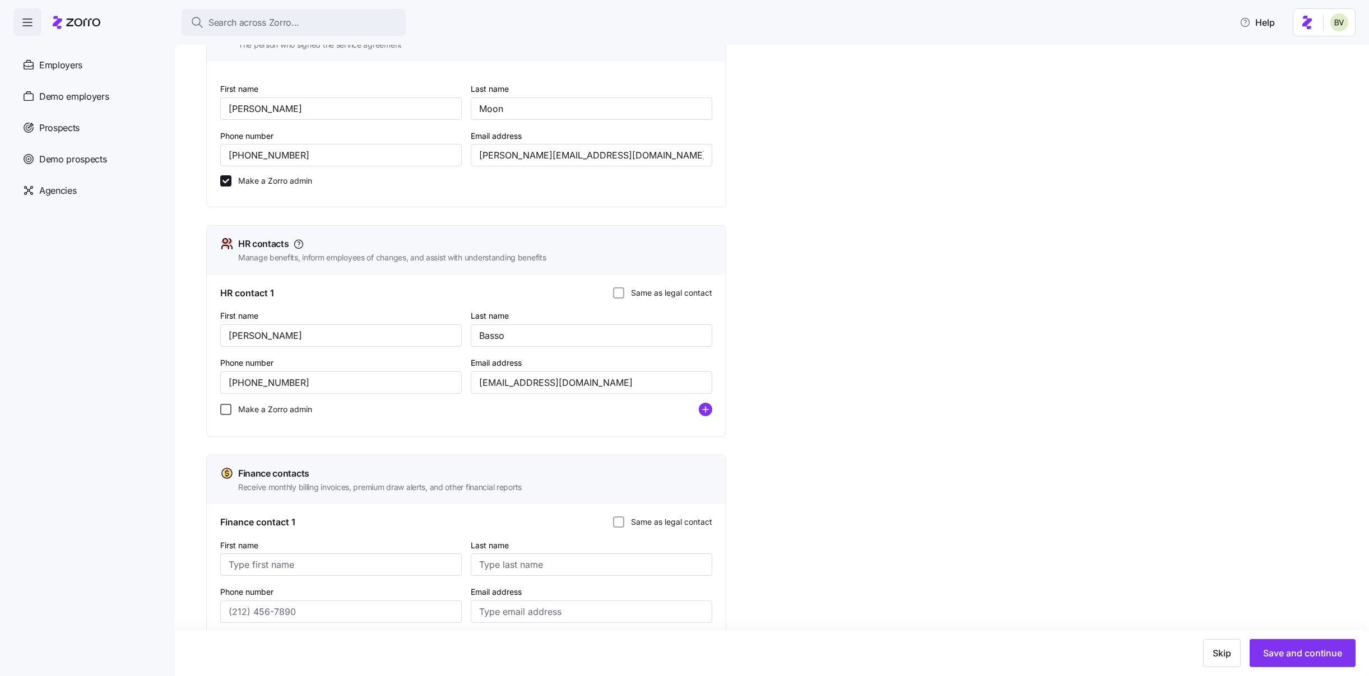
click at [225, 411] on input "Make a Zorro admin" at bounding box center [225, 409] width 11 height 11
checkbox input "true"
click at [706, 412] on circle "add icon" at bounding box center [705, 409] width 12 height 12
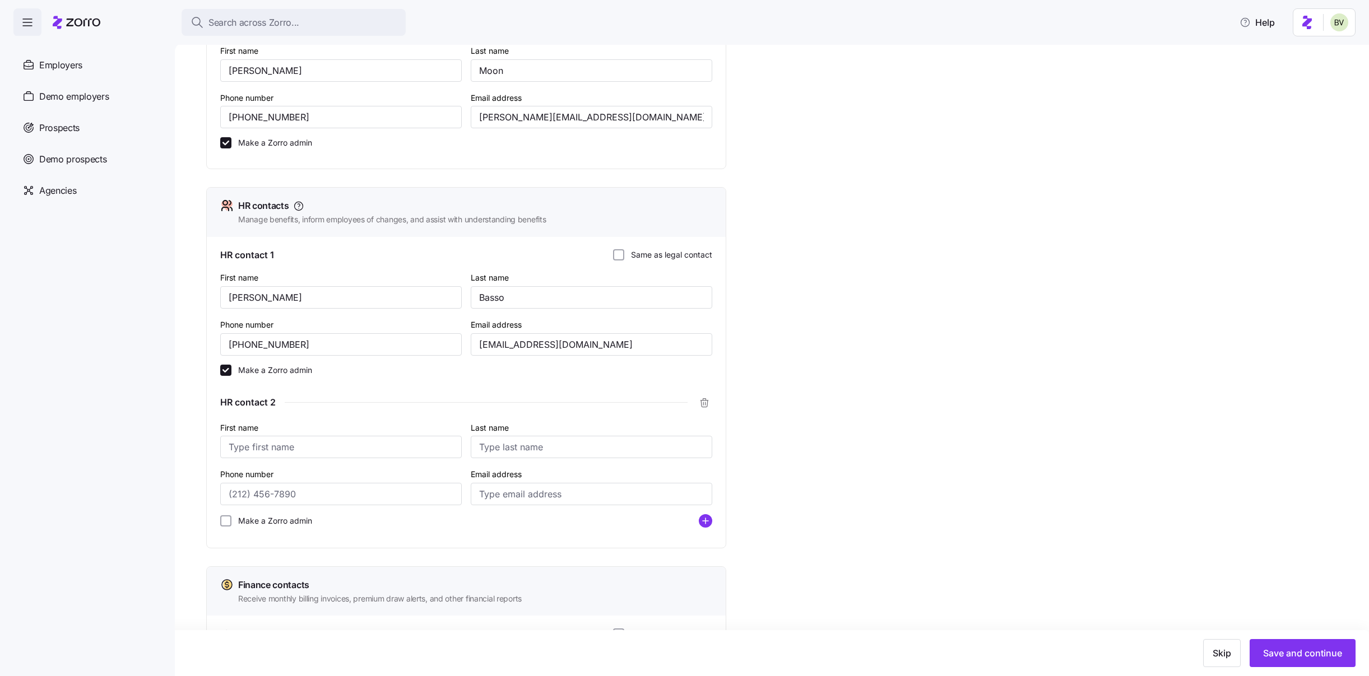
scroll to position [220, 0]
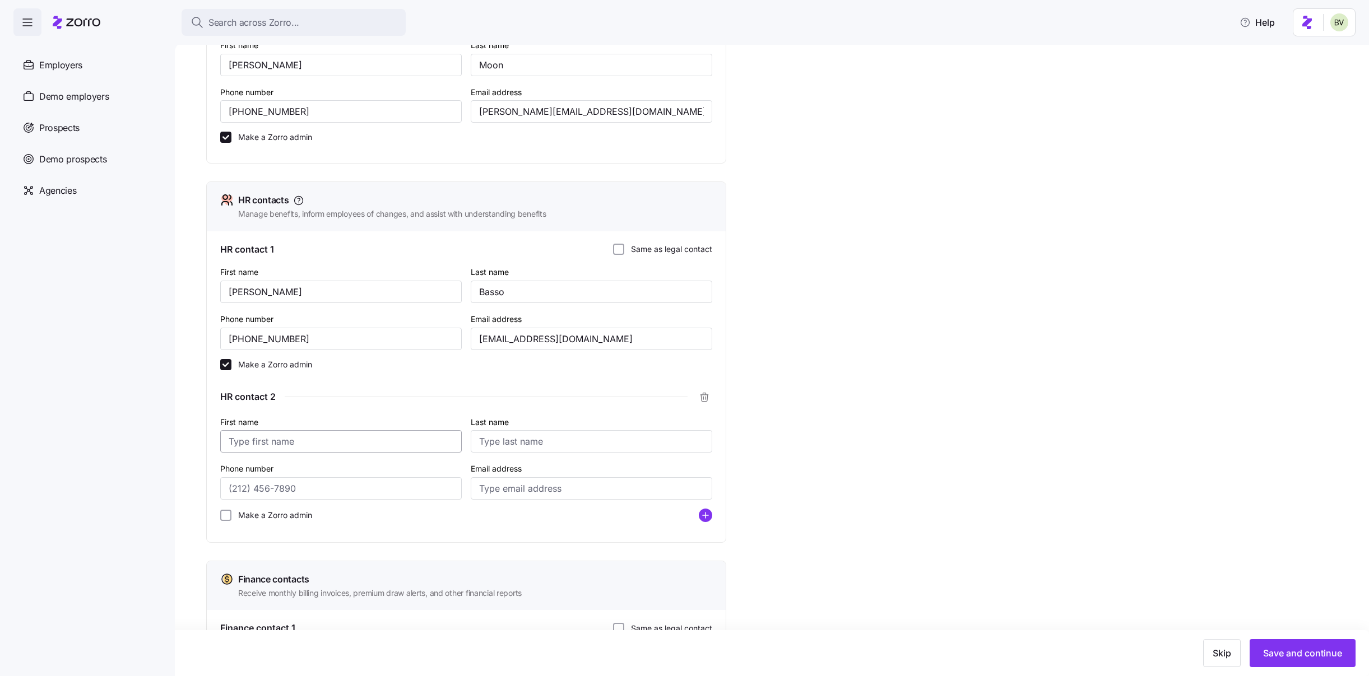
click at [269, 440] on input "First name" at bounding box center [340, 441] width 241 height 22
click at [282, 438] on input "First name" at bounding box center [340, 441] width 241 height 22
type input "Jenny"
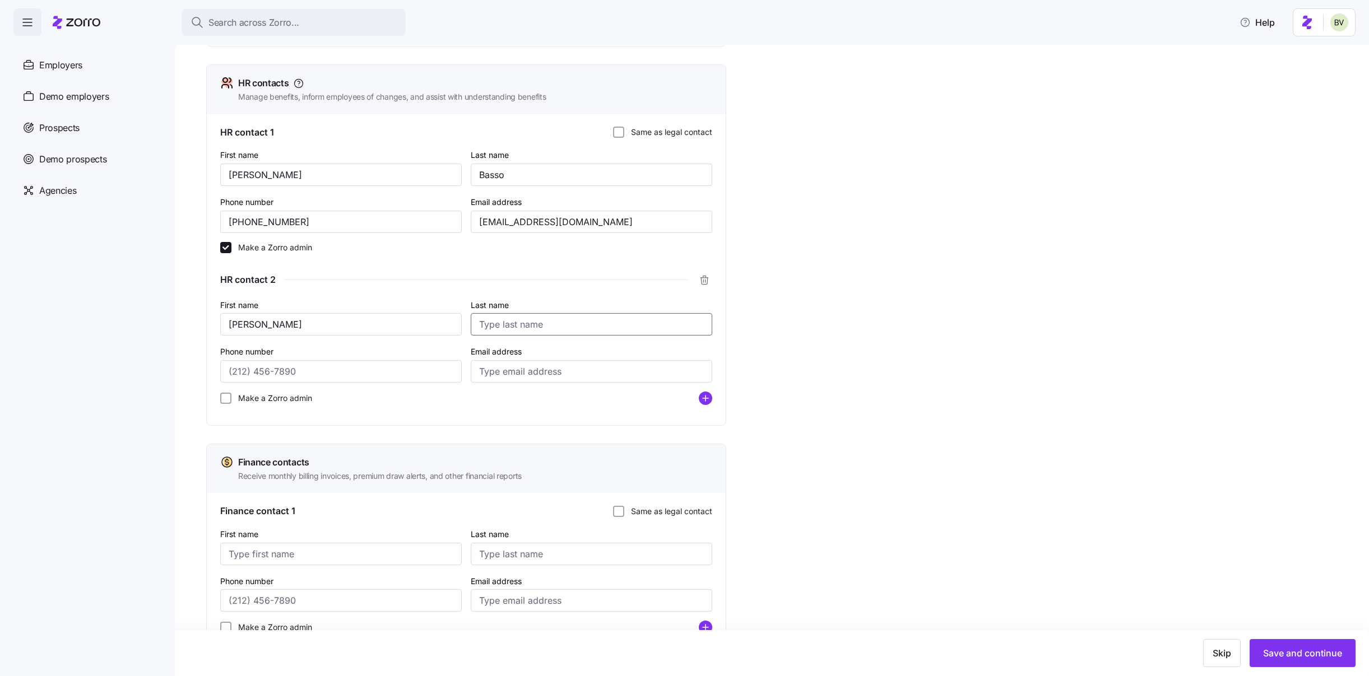
scroll to position [332, 0]
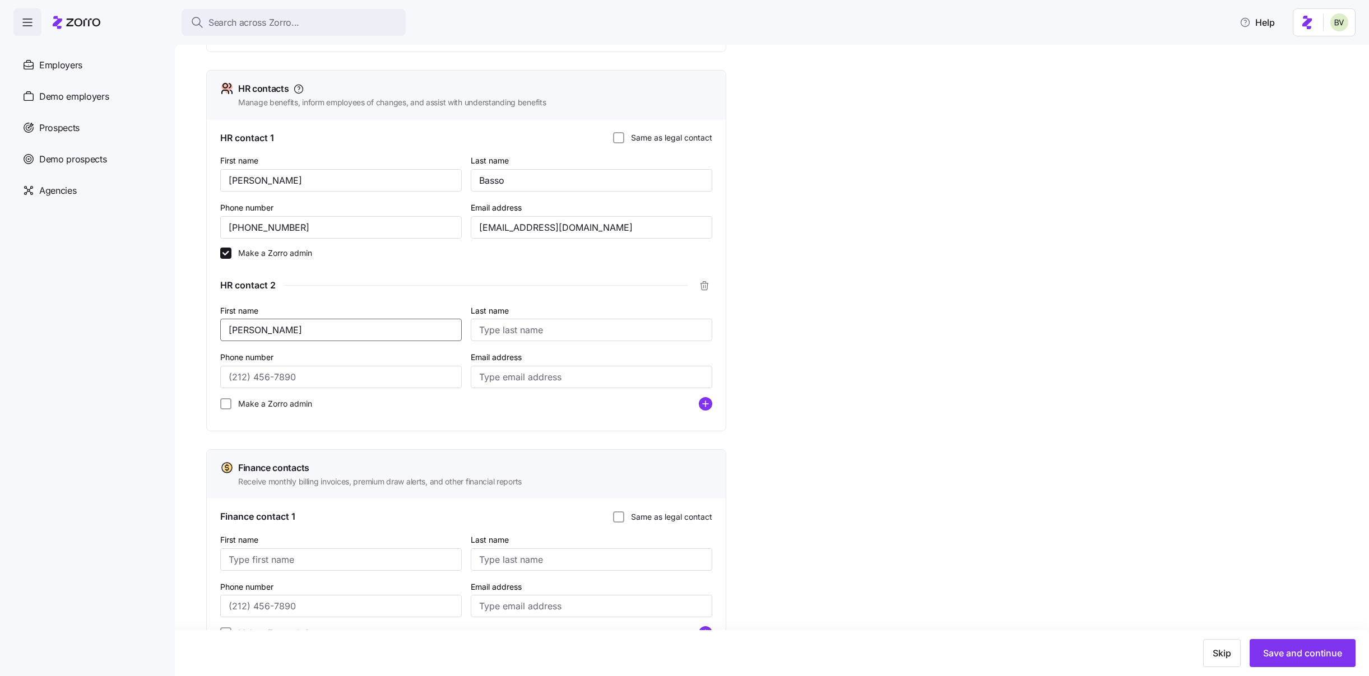
click at [257, 327] on input "Jenny" at bounding box center [340, 330] width 241 height 22
type input "Gabi"
click at [490, 329] on input "Vealle" at bounding box center [591, 330] width 241 height 22
click at [753, 348] on div "Add company contacts Legal contact The person who signed the service agreement …" at bounding box center [779, 277] width 1147 height 879
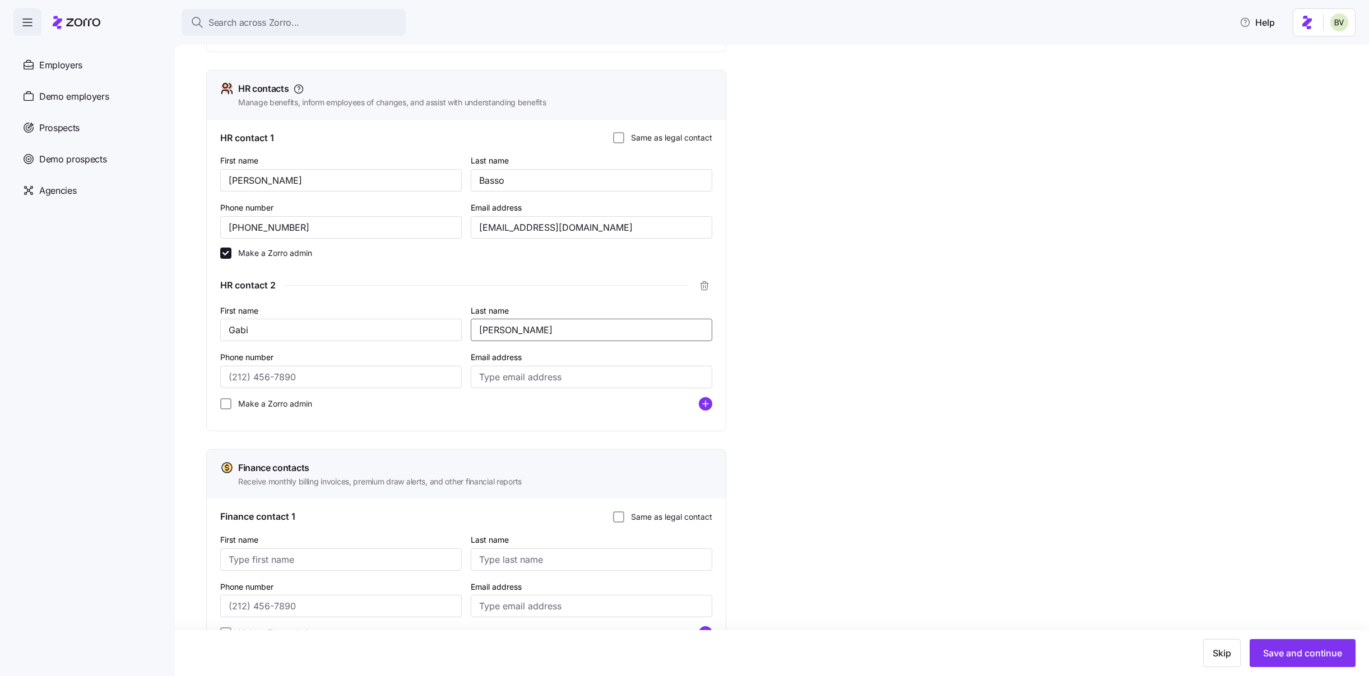
click at [495, 331] on input "Valle" at bounding box center [591, 330] width 241 height 22
click at [810, 370] on div "FAQs Contacts vs. Zorro Admins" at bounding box center [835, 249] width 134 height 823
click at [487, 332] on input "Vale" at bounding box center [591, 330] width 241 height 22
type input "Valle"
click at [494, 383] on input "Email address" at bounding box center [591, 377] width 241 height 22
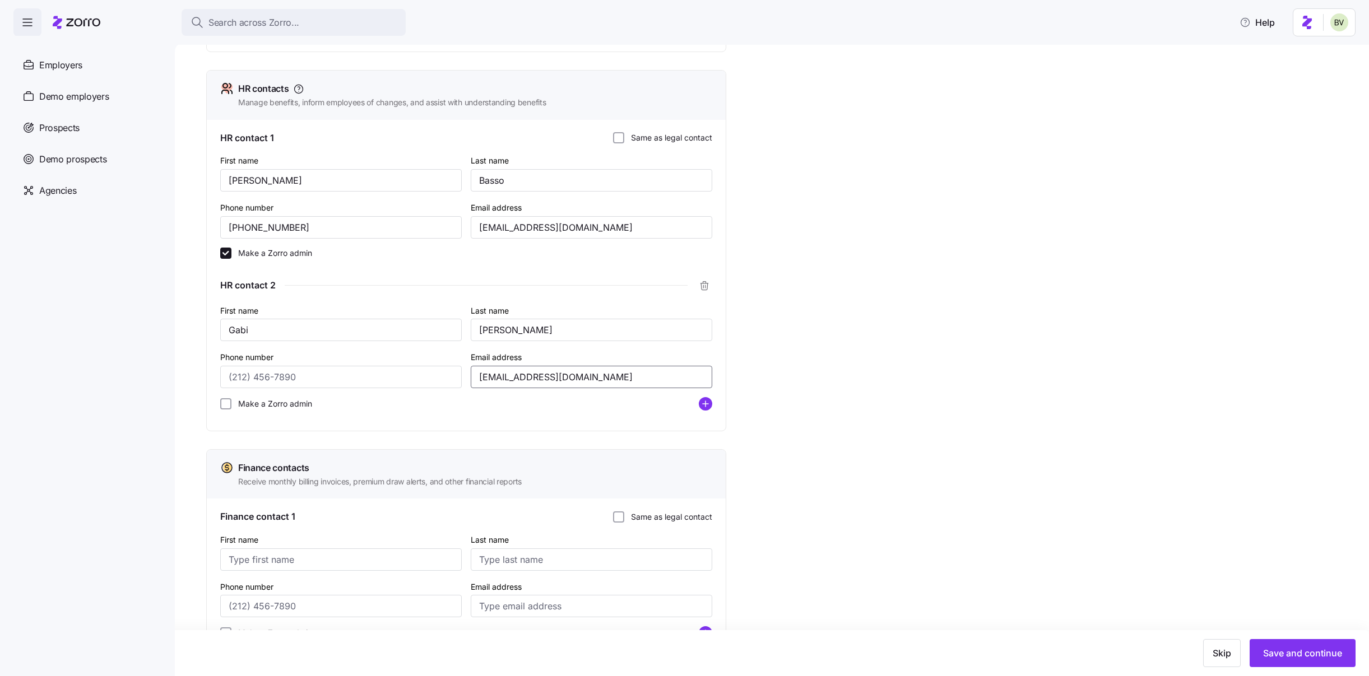
type input "GabiV@elitedna.com"
click at [808, 387] on div "FAQs Contacts vs. Zorro Admins" at bounding box center [835, 249] width 134 height 823
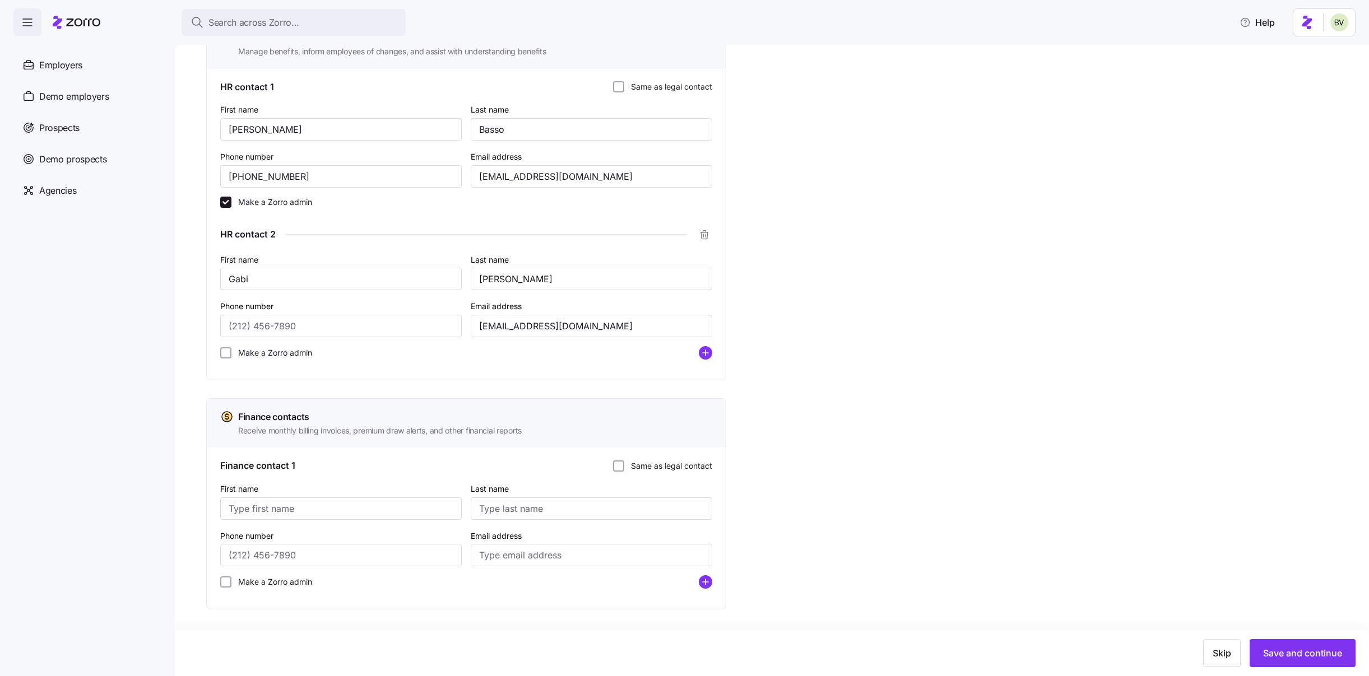
scroll to position [385, 0]
click at [340, 510] on input "First name" at bounding box center [340, 506] width 241 height 22
type input "Jenny"
click at [492, 550] on input "Email address" at bounding box center [591, 552] width 241 height 22
click at [520, 503] on input "Woo" at bounding box center [591, 506] width 241 height 22
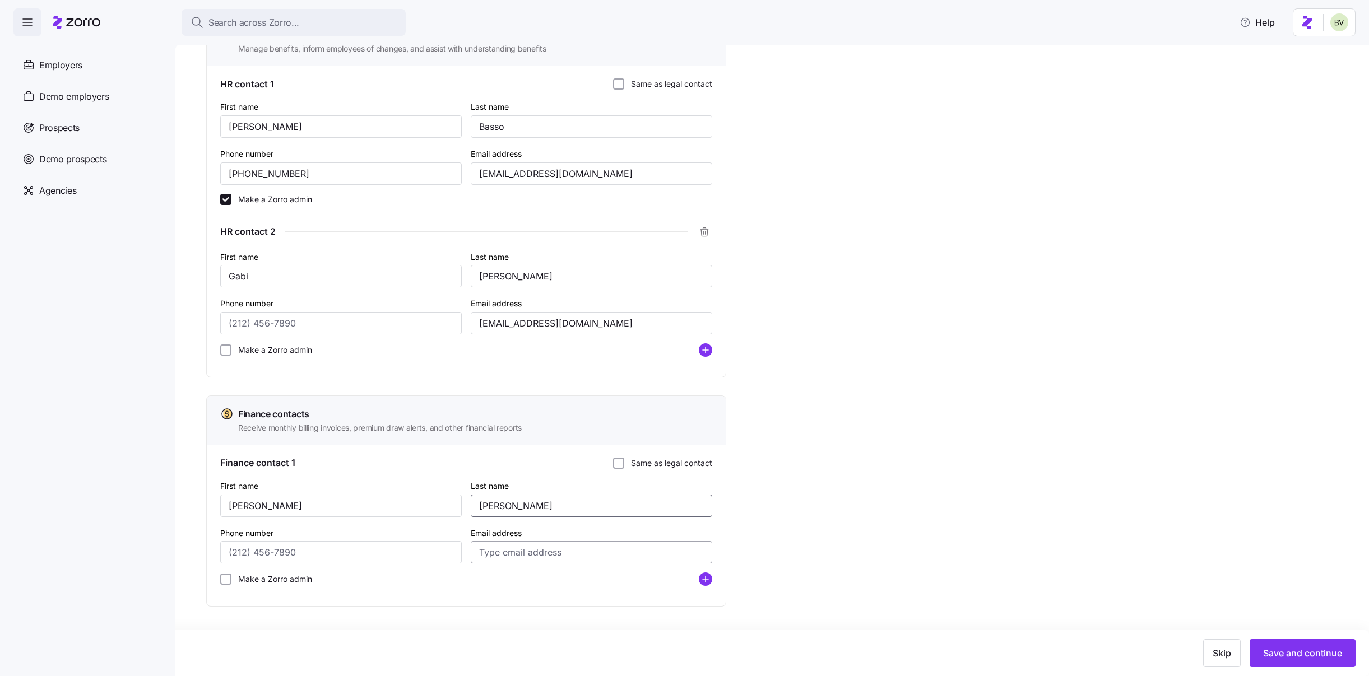
type input "Wu"
click at [491, 560] on input "Email address" at bounding box center [591, 552] width 241 height 22
type input "JennyW@elitedna.com"
click at [821, 511] on div "FAQs Contacts vs. Zorro Admins" at bounding box center [835, 195] width 134 height 823
click at [227, 351] on input "Make a Zorro admin" at bounding box center [225, 350] width 11 height 11
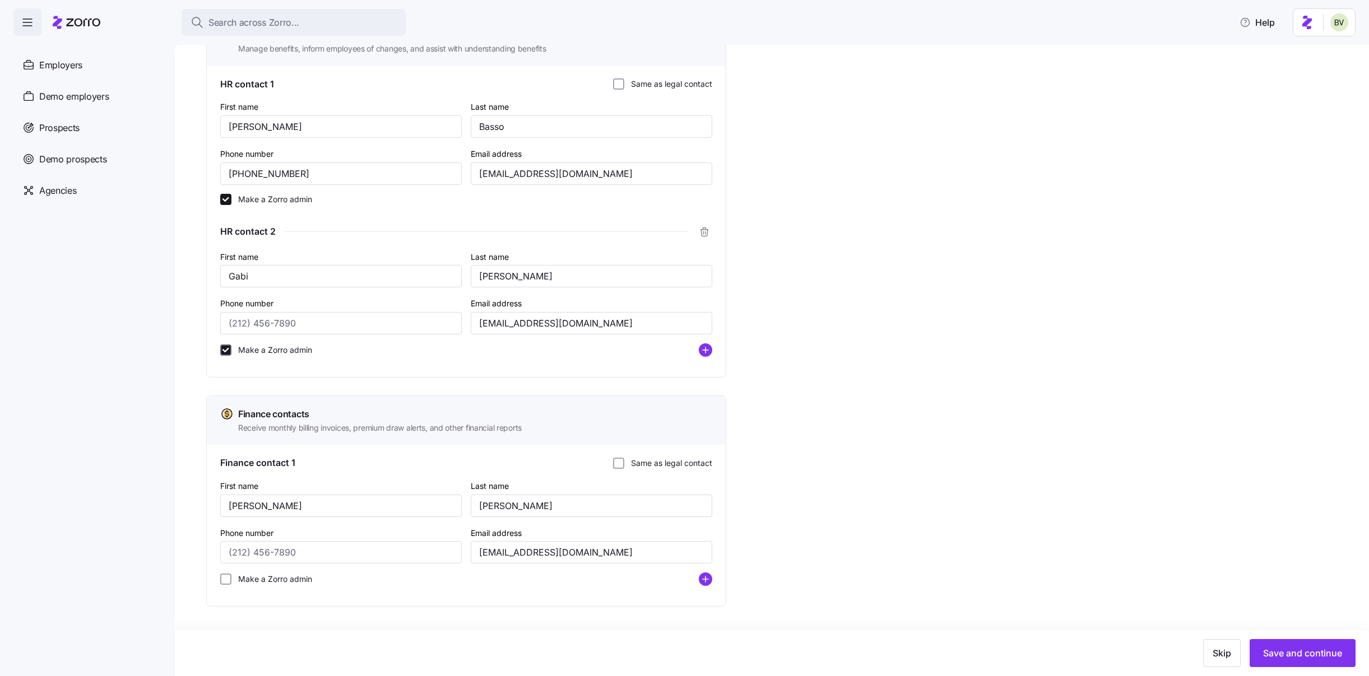
checkbox input "true"
click at [227, 583] on input "Make a Zorro admin" at bounding box center [225, 579] width 11 height 11
checkbox input "true"
click at [1284, 639] on span "Save and continue" at bounding box center [1302, 652] width 79 height 13
type input "simonab@elitedna.com"
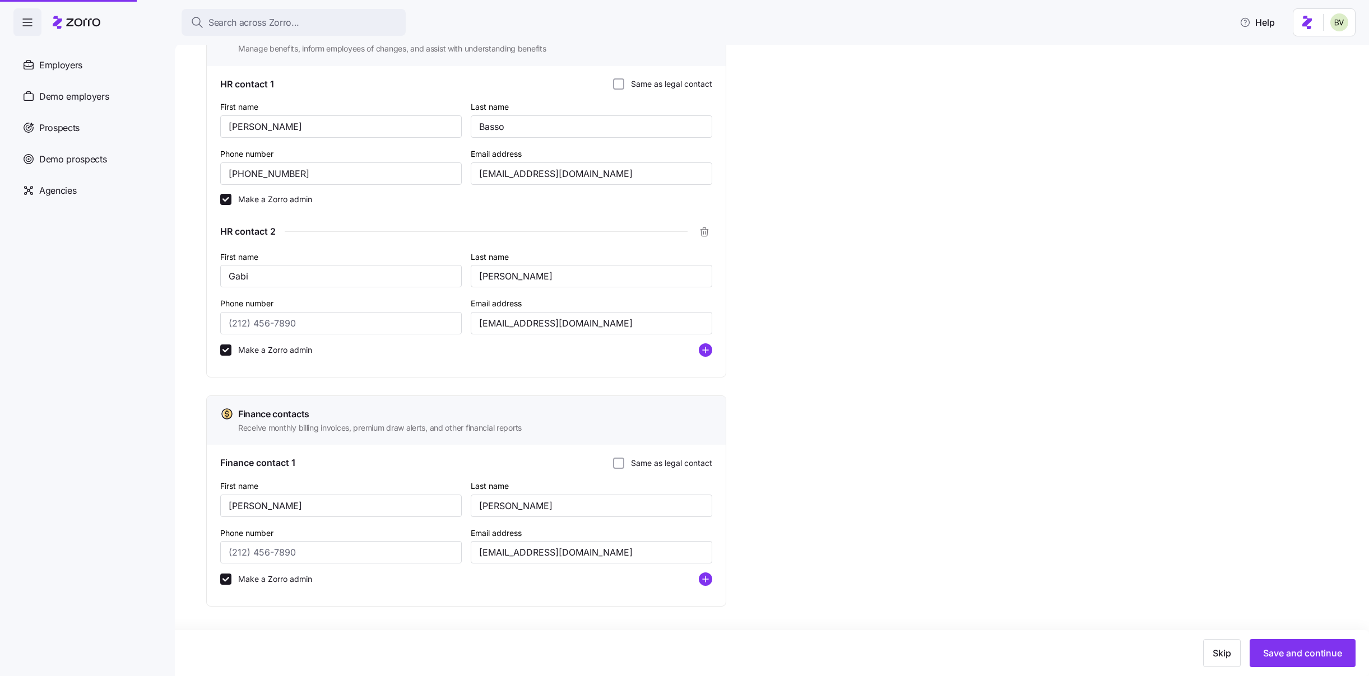
type input "jennyw@elitedna.com"
type input "gabiv@elitedna.com"
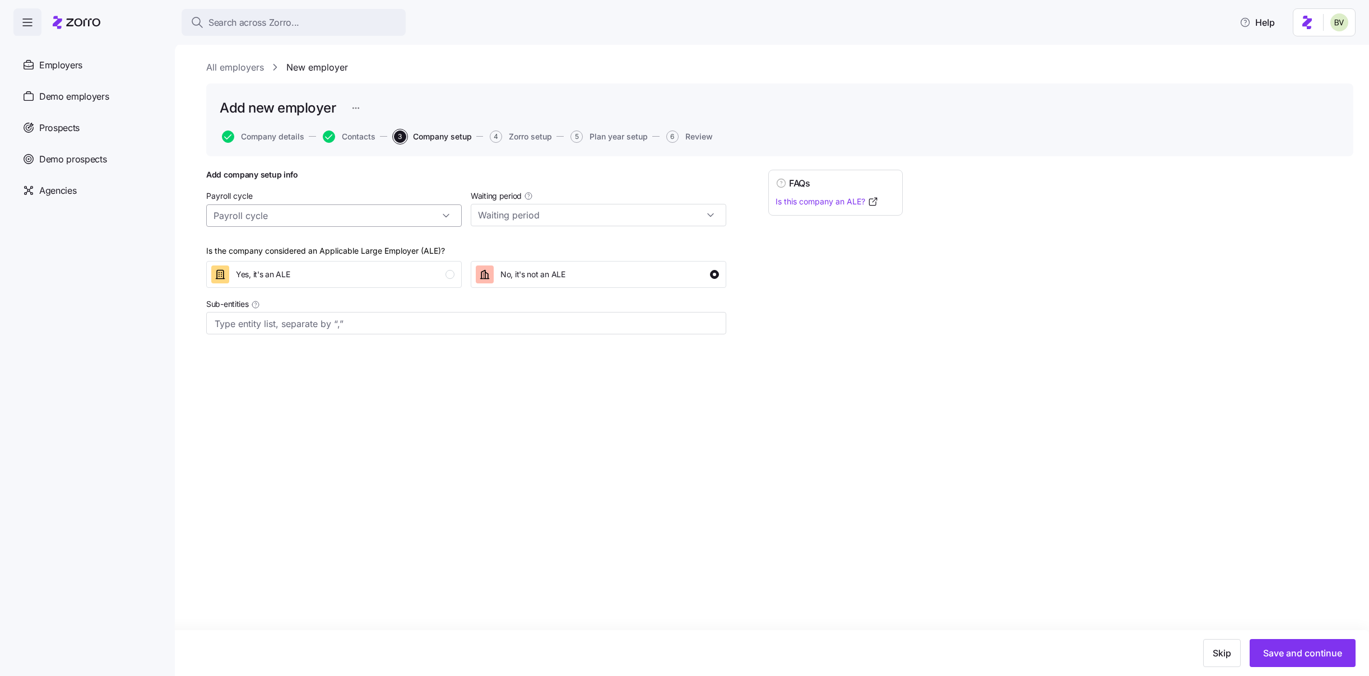
click at [445, 219] on input "Payroll cycle" at bounding box center [333, 215] width 255 height 22
click at [406, 259] on div "Bi weekly (26 cycles)" at bounding box center [334, 267] width 246 height 21
type input "Bi weekly (26 cycles)"
click at [551, 216] on input "Waiting period" at bounding box center [598, 215] width 255 height 22
click at [552, 285] on div "60 days" at bounding box center [598, 287] width 246 height 21
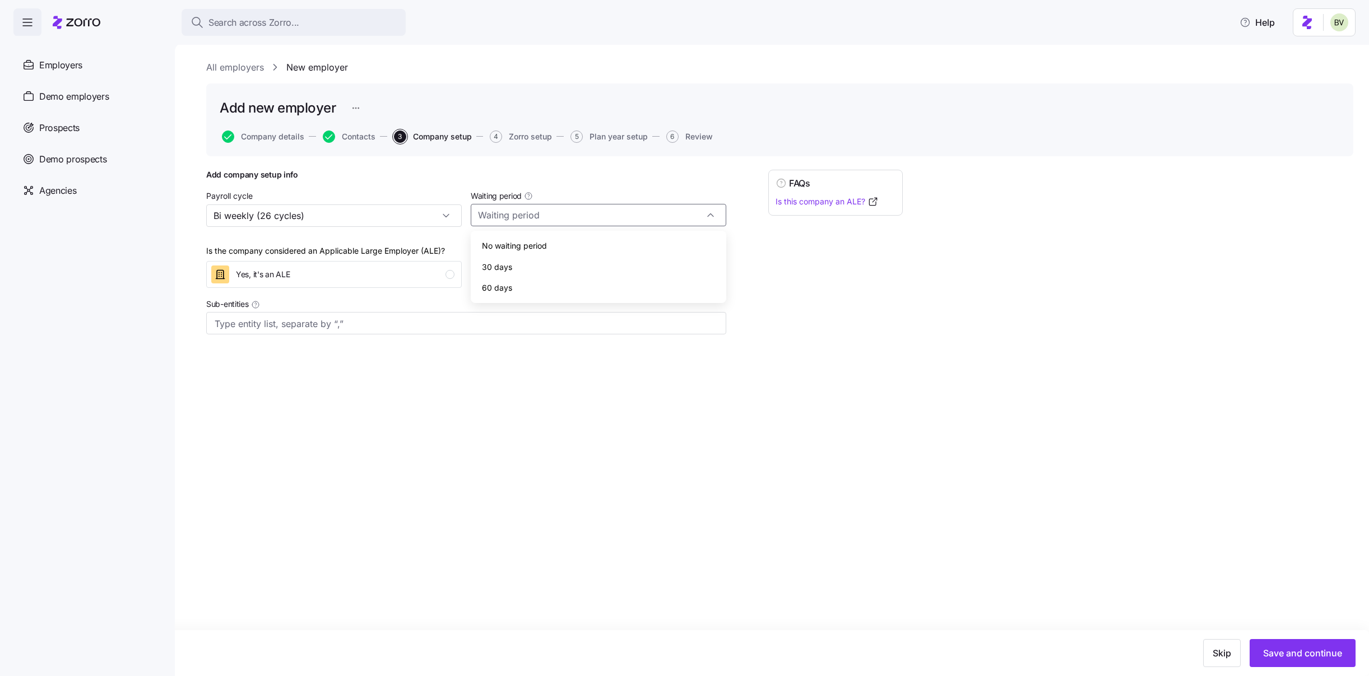
type input "60 days"
click at [453, 280] on div "Yes, it's an ALE" at bounding box center [332, 275] width 243 height 18
click at [379, 319] on input "Sub-entities" at bounding box center [455, 324] width 481 height 15
click at [1308, 639] on span "Save and continue" at bounding box center [1302, 652] width 79 height 13
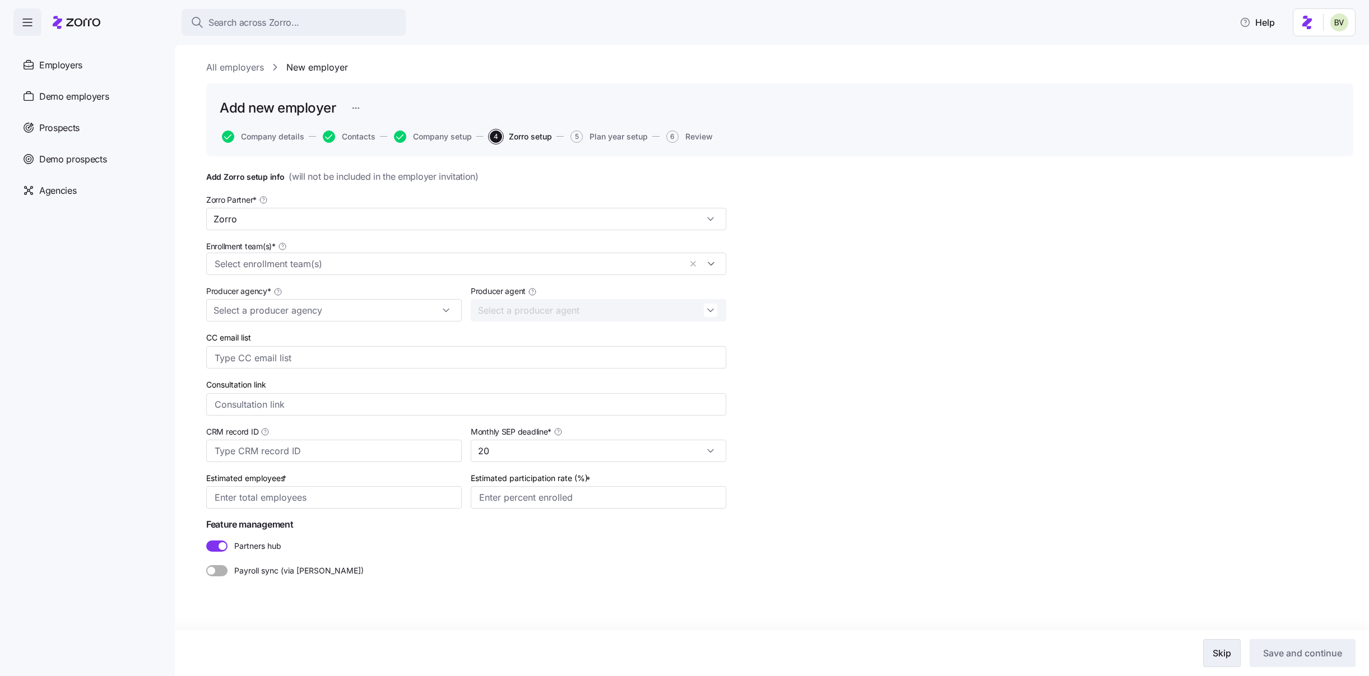
click at [1206, 639] on button "Skip" at bounding box center [1222, 653] width 38 height 28
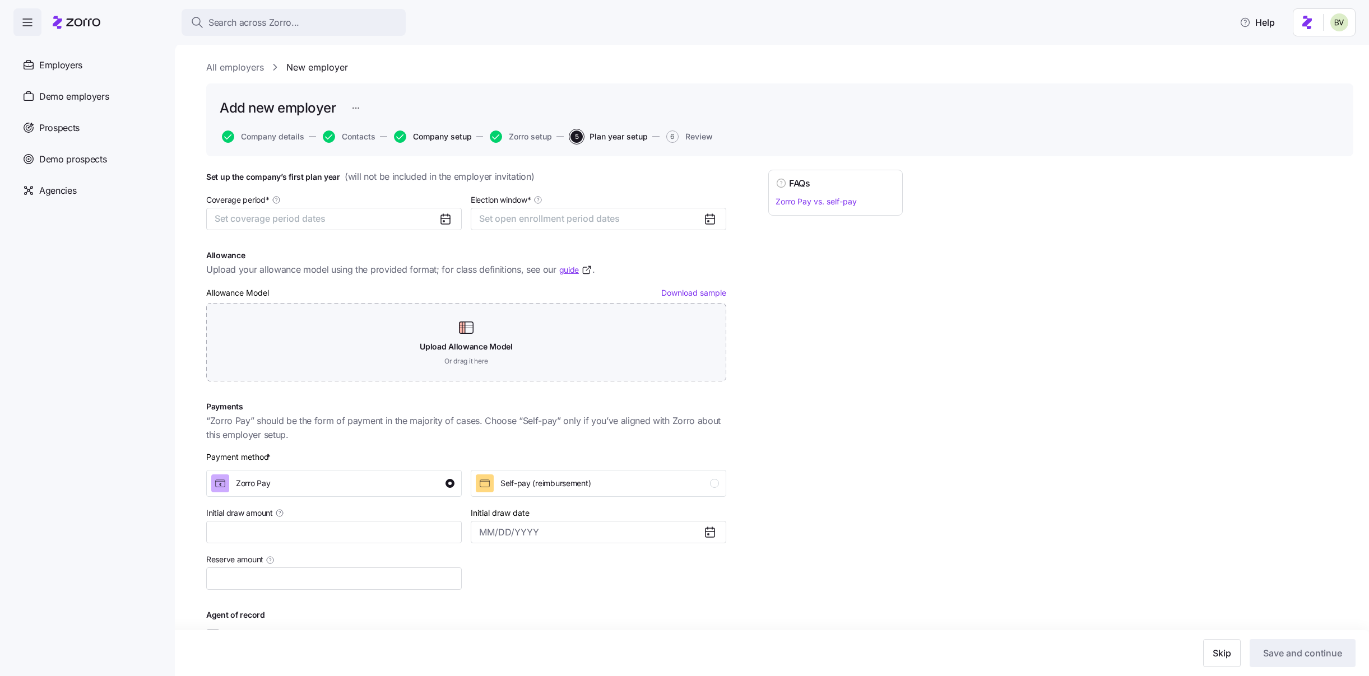
click at [423, 136] on span "Company setup" at bounding box center [442, 137] width 59 height 8
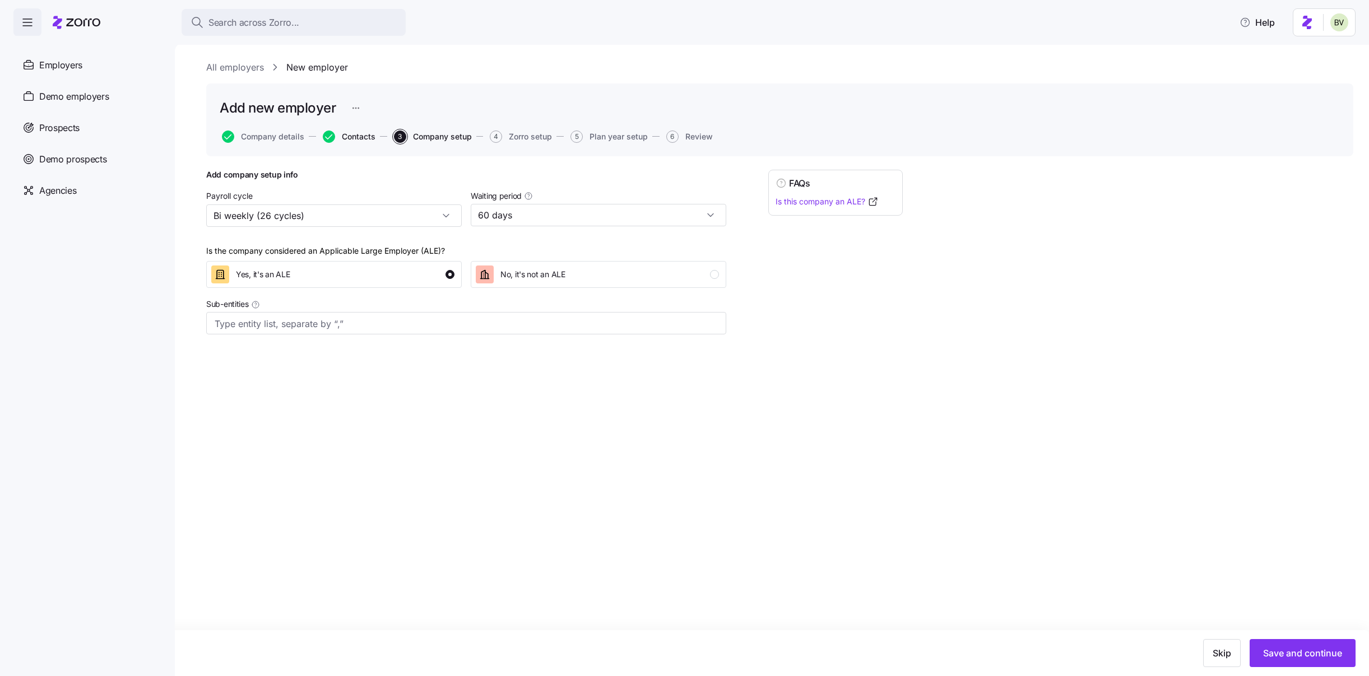
click at [361, 137] on span "Contacts" at bounding box center [359, 137] width 34 height 8
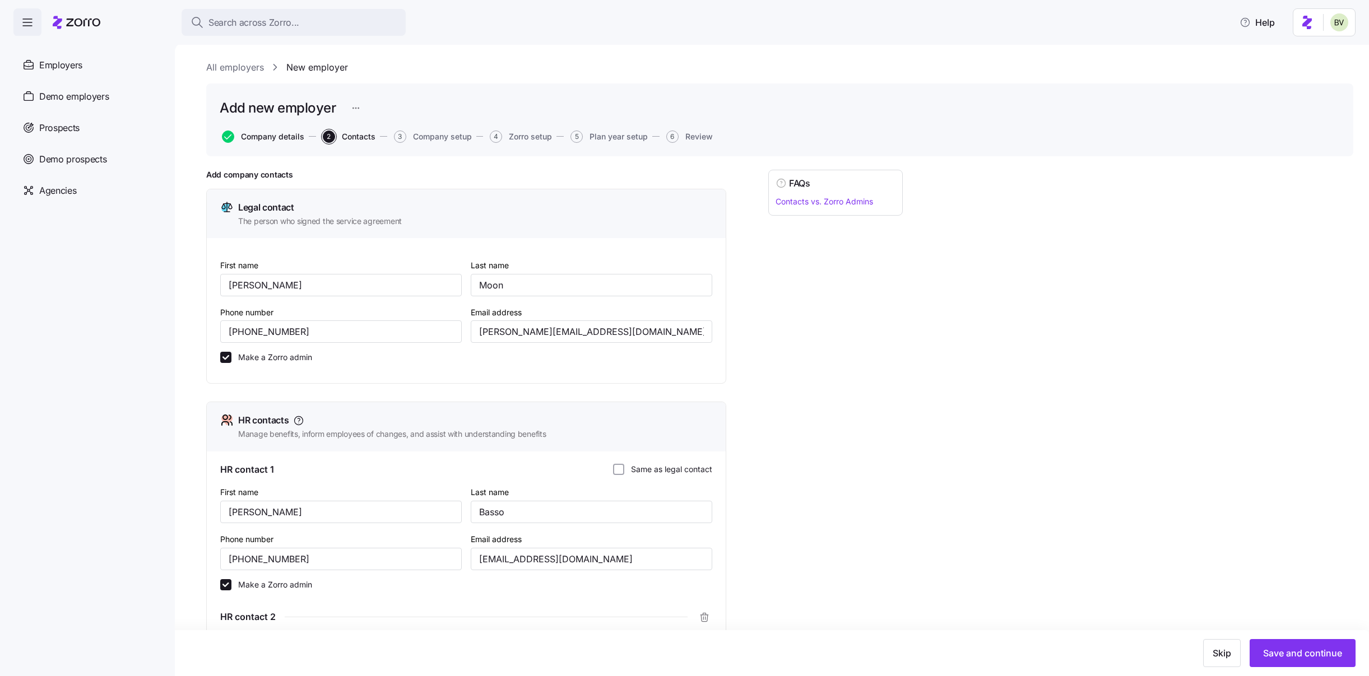
click at [261, 138] on span "Company details" at bounding box center [272, 137] width 63 height 8
